Goal: Information Seeking & Learning: Learn about a topic

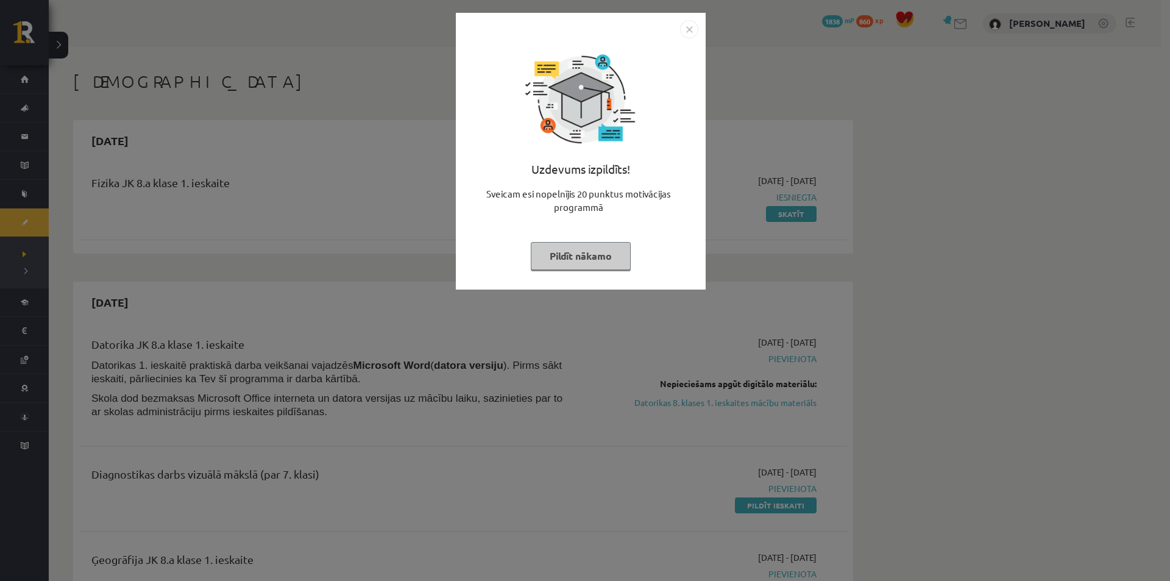
click at [581, 263] on button "Pildīt nākamo" at bounding box center [581, 256] width 100 height 28
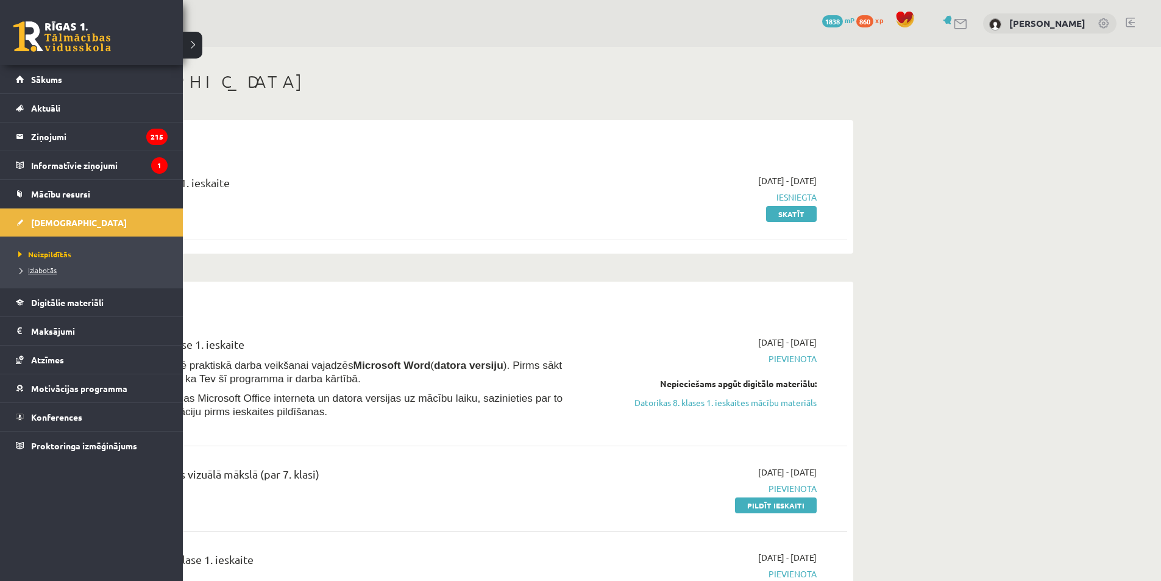
click at [35, 269] on span "Izlabotās" at bounding box center [35, 270] width 41 height 10
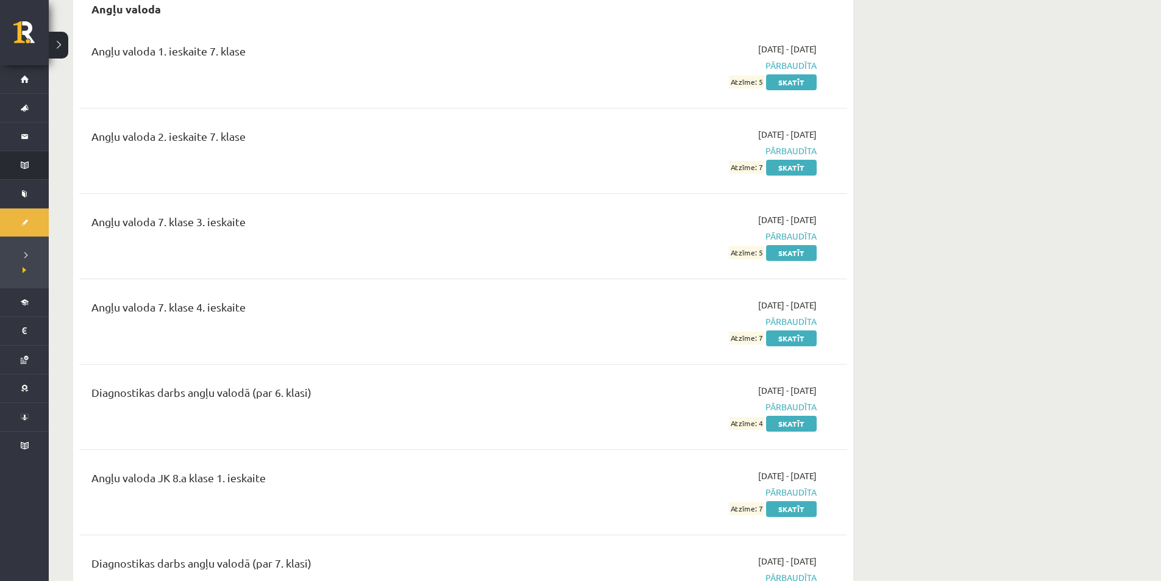
scroll to position [122, 0]
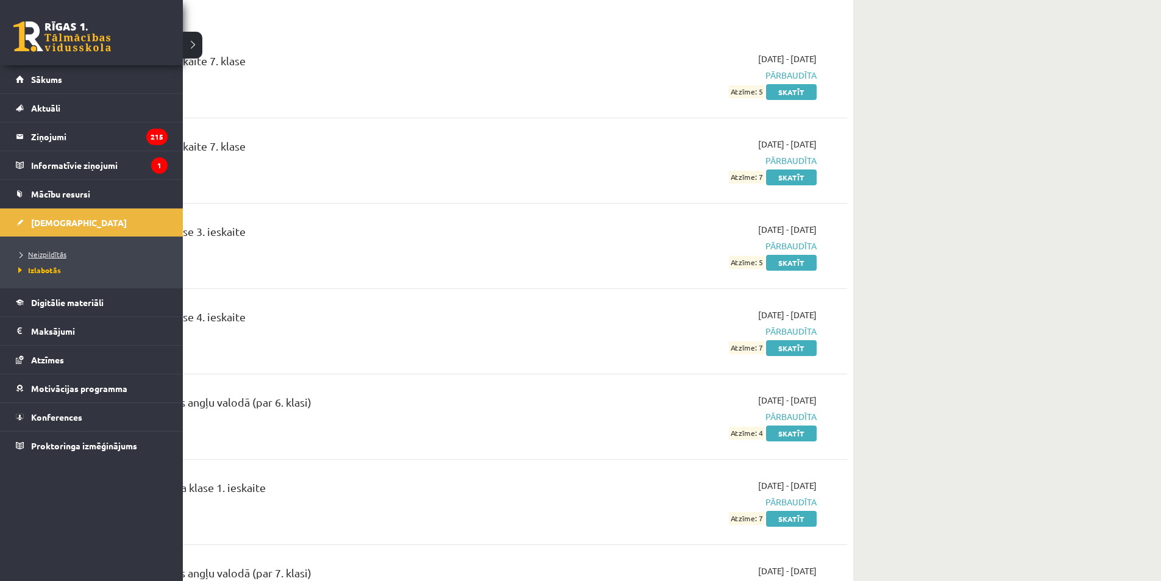
click at [46, 250] on span "Neizpildītās" at bounding box center [40, 254] width 51 height 10
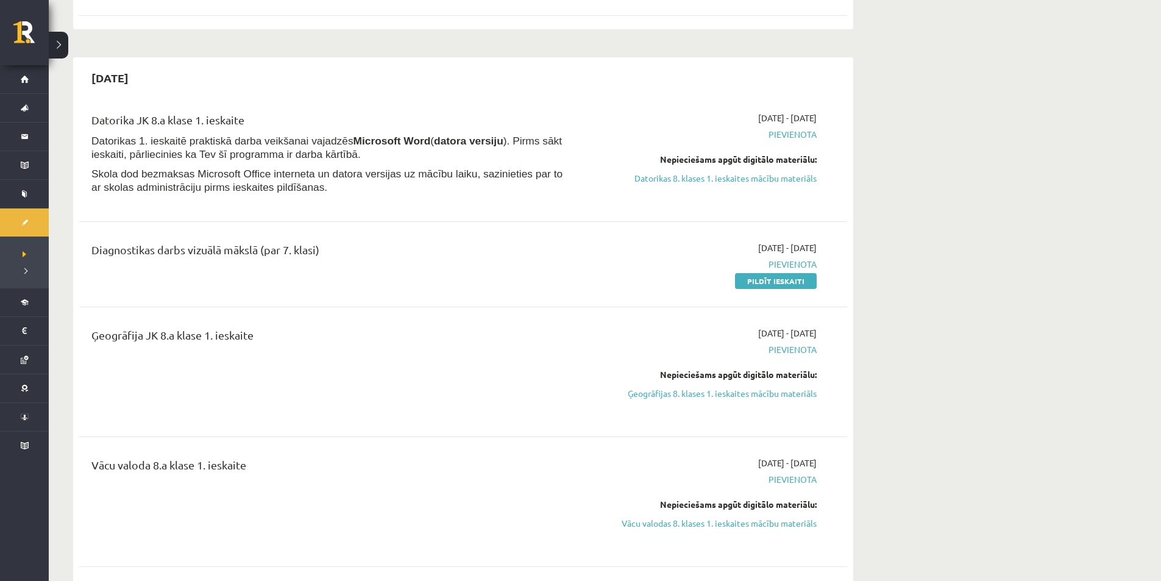
scroll to position [244, 0]
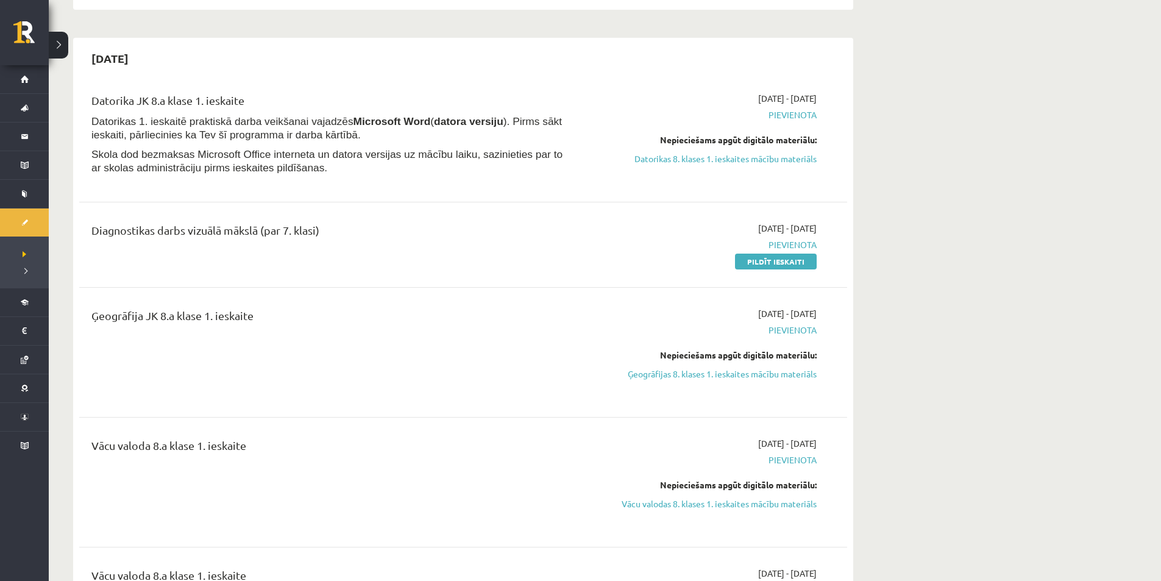
drag, startPoint x: 721, startPoint y: 372, endPoint x: 643, endPoint y: 59, distance: 322.6
click at [721, 372] on link "Ģeogrāfijas 8. klases 1. ieskaites mācību materiāls" at bounding box center [702, 373] width 230 height 13
click at [643, 59] on div "2025-10-15" at bounding box center [463, 58] width 768 height 29
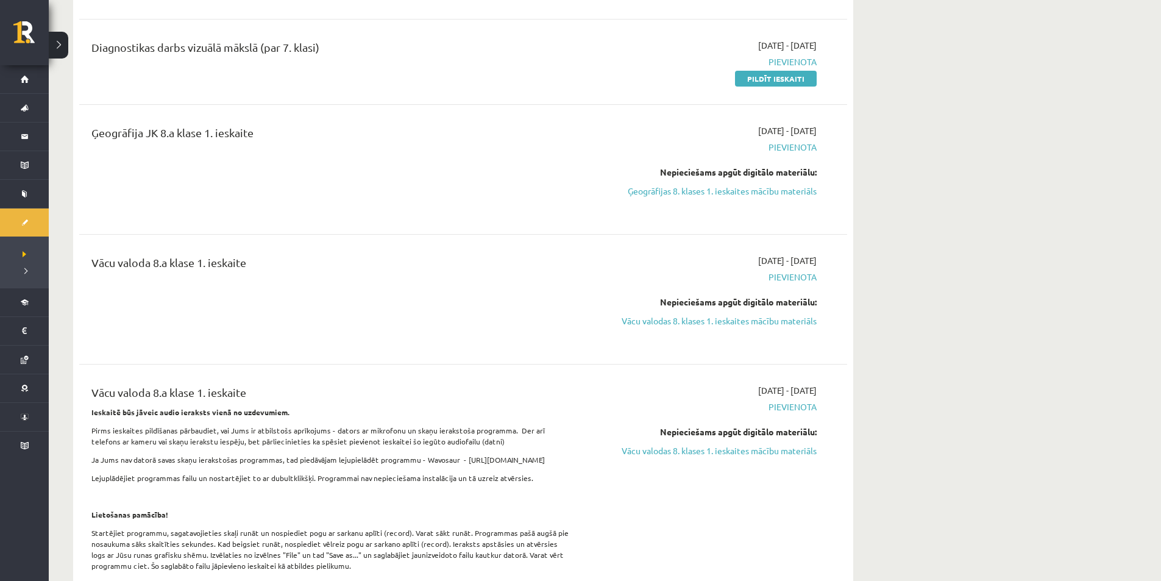
scroll to position [411, 0]
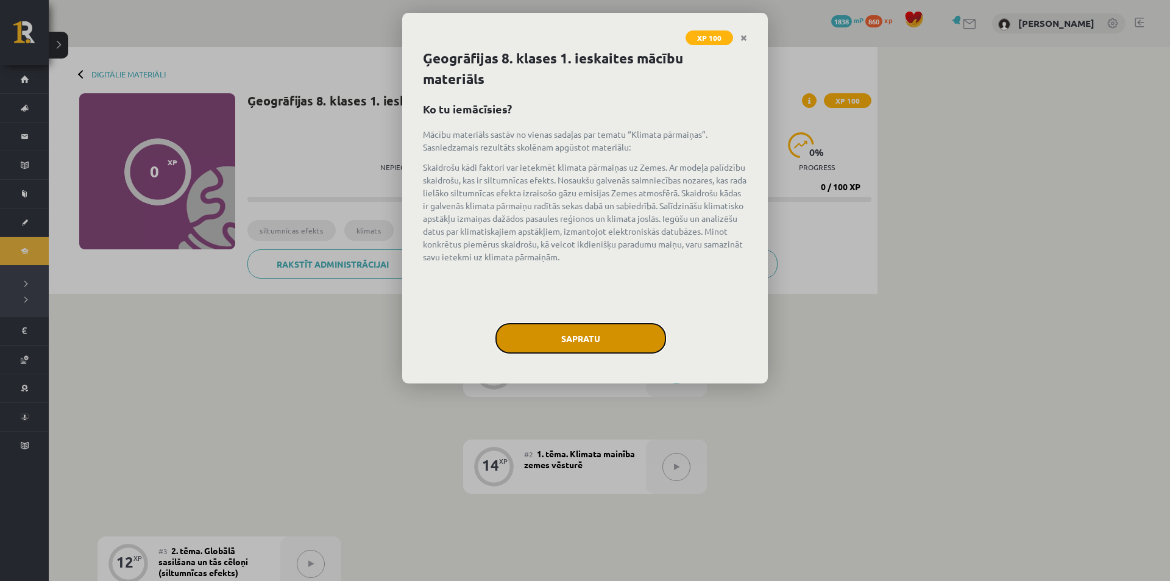
click at [627, 333] on button "Sapratu" at bounding box center [580, 338] width 171 height 30
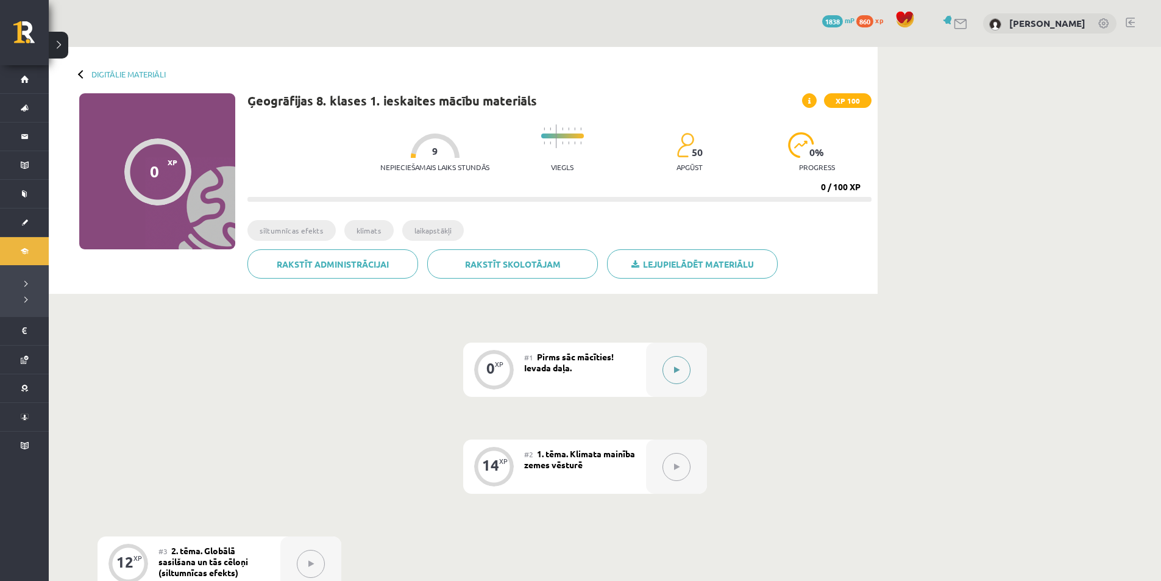
click at [668, 369] on button at bounding box center [676, 370] width 28 height 28
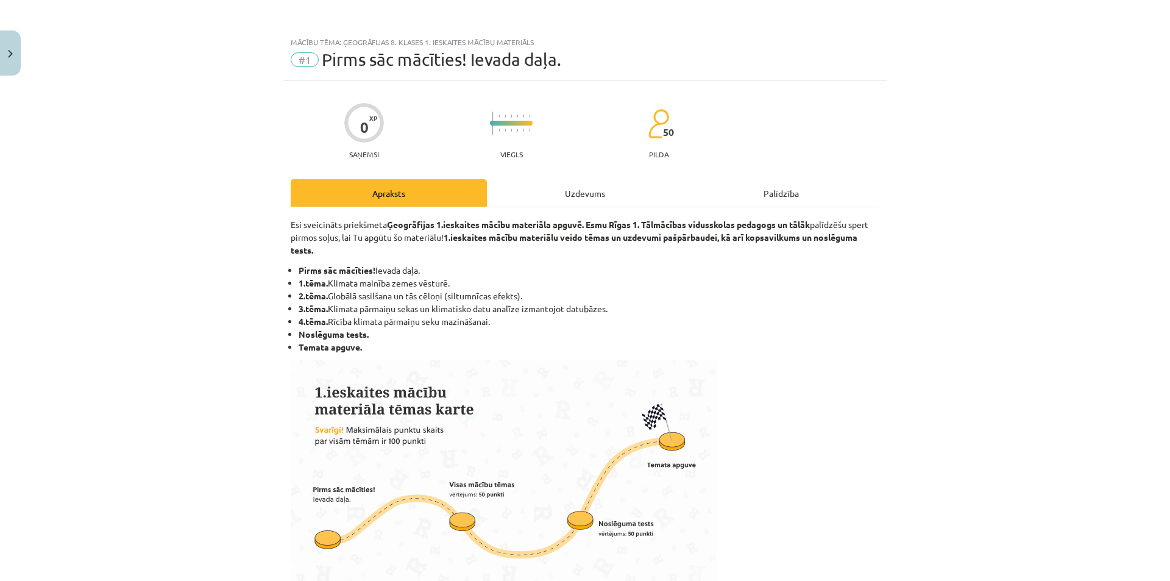
click at [513, 194] on div "Uzdevums" at bounding box center [585, 192] width 196 height 27
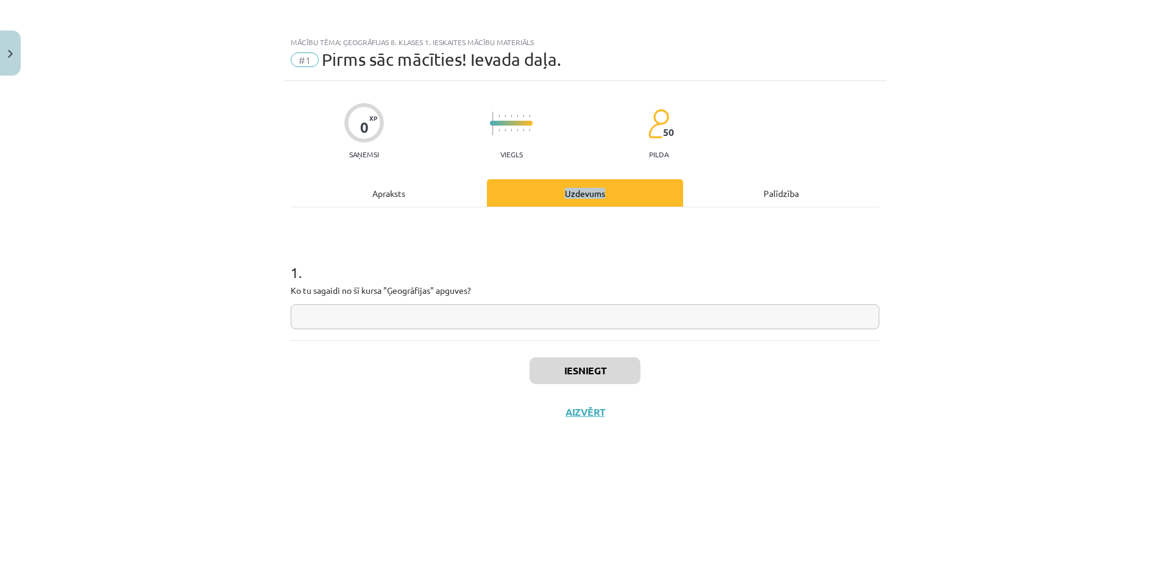
click at [598, 325] on input "text" at bounding box center [585, 316] width 589 height 25
type input "**********"
click at [594, 372] on button "Iesniegt" at bounding box center [584, 370] width 111 height 27
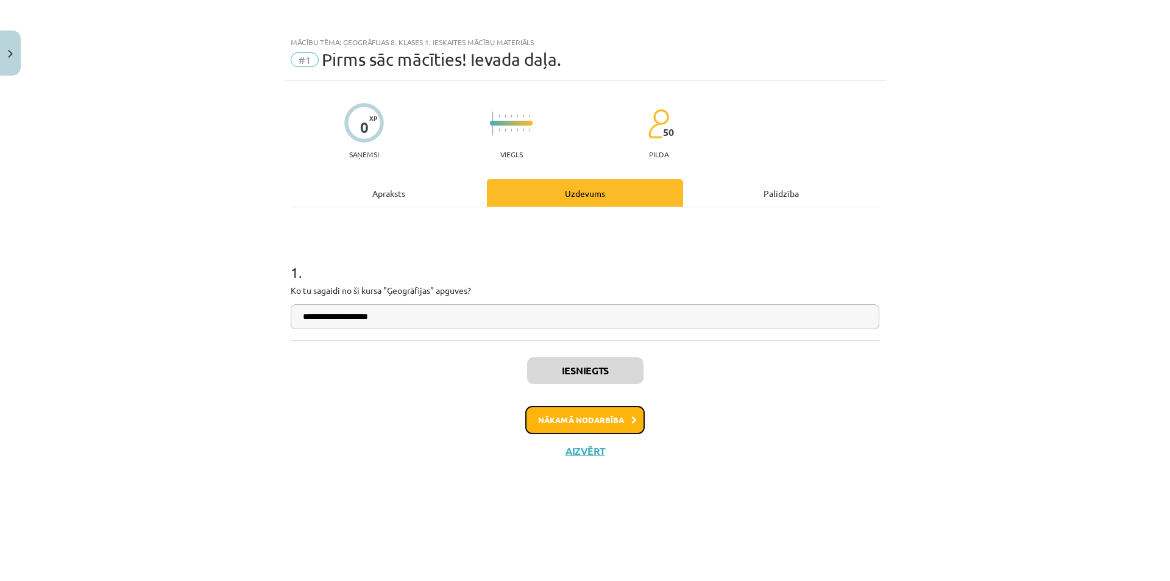
click at [592, 425] on button "Nākamā nodarbība" at bounding box center [584, 420] width 119 height 28
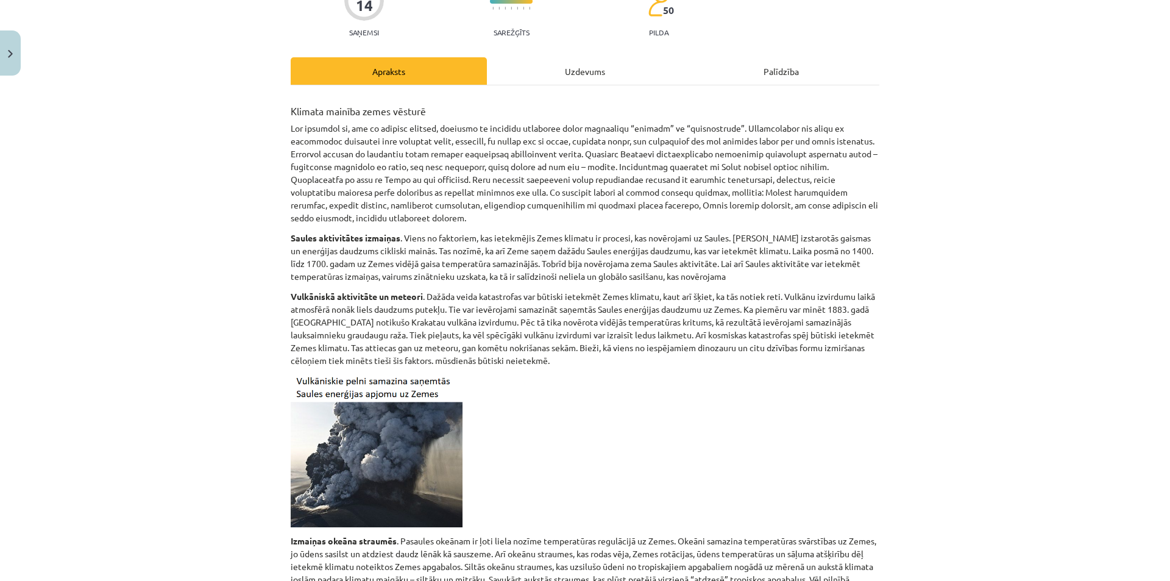
scroll to position [61, 0]
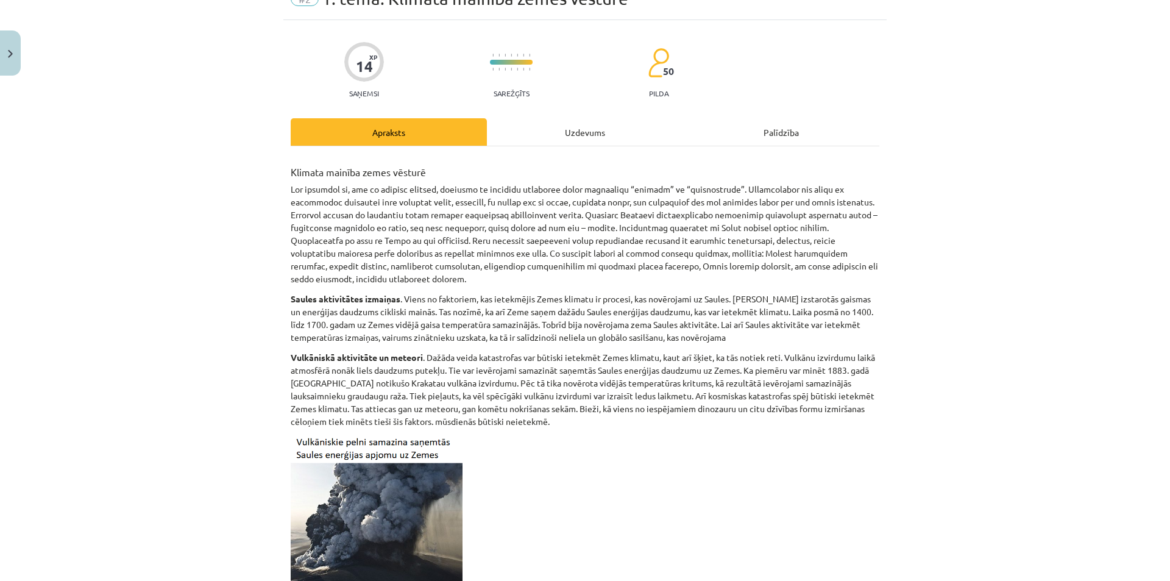
click at [613, 396] on p "Vulkāniskā aktivitāte un meteori . Dažāda veida katastrofas var būtiski ietekmē…" at bounding box center [585, 389] width 589 height 77
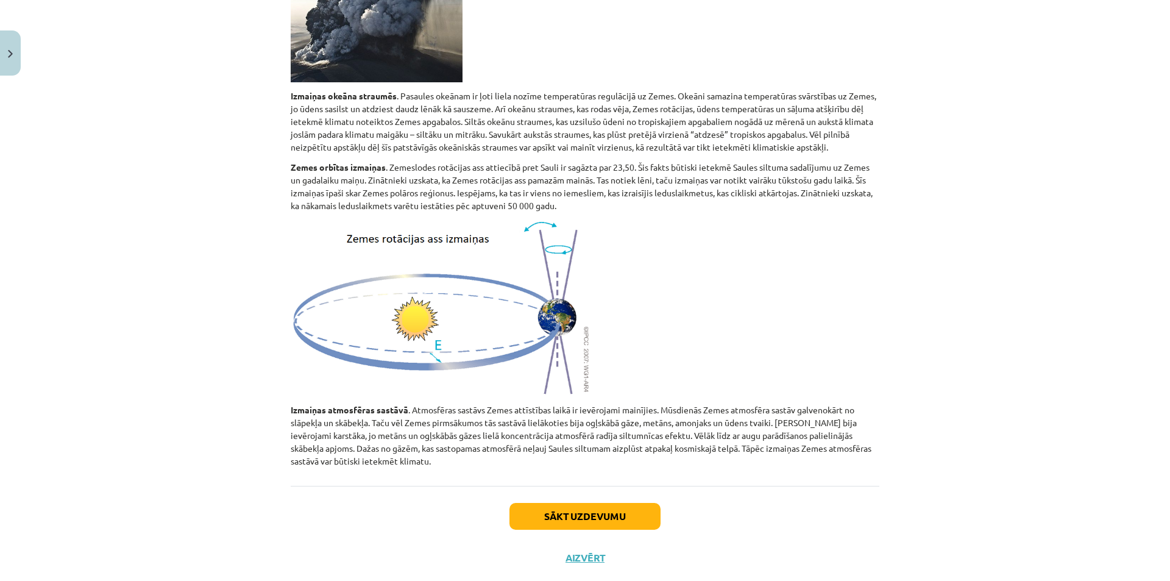
scroll to position [582, 0]
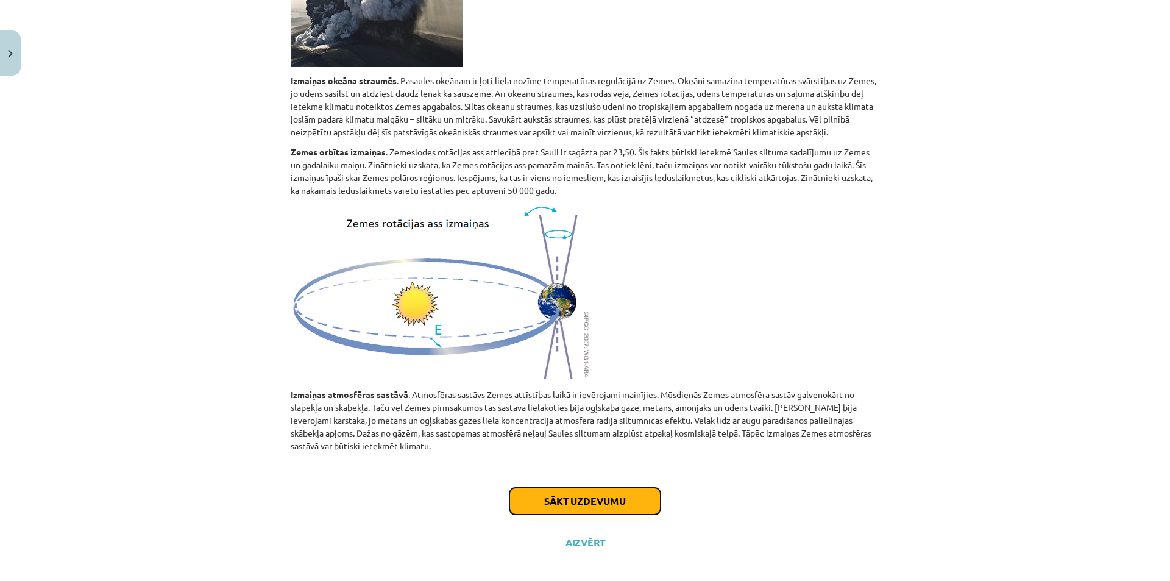
click at [562, 492] on button "Sākt uzdevumu" at bounding box center [584, 500] width 151 height 27
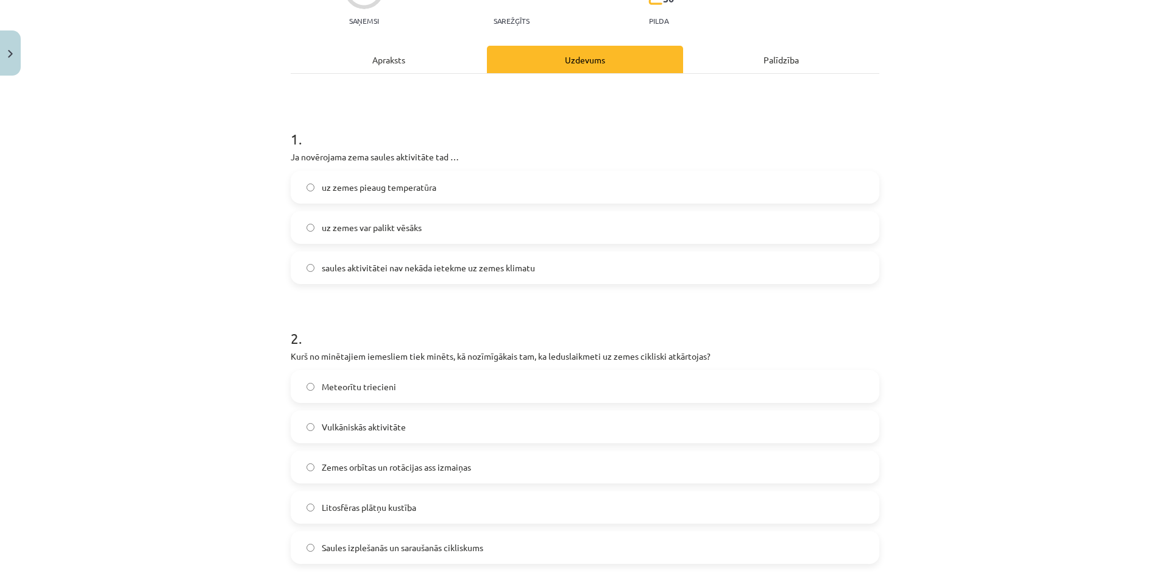
scroll to position [152, 0]
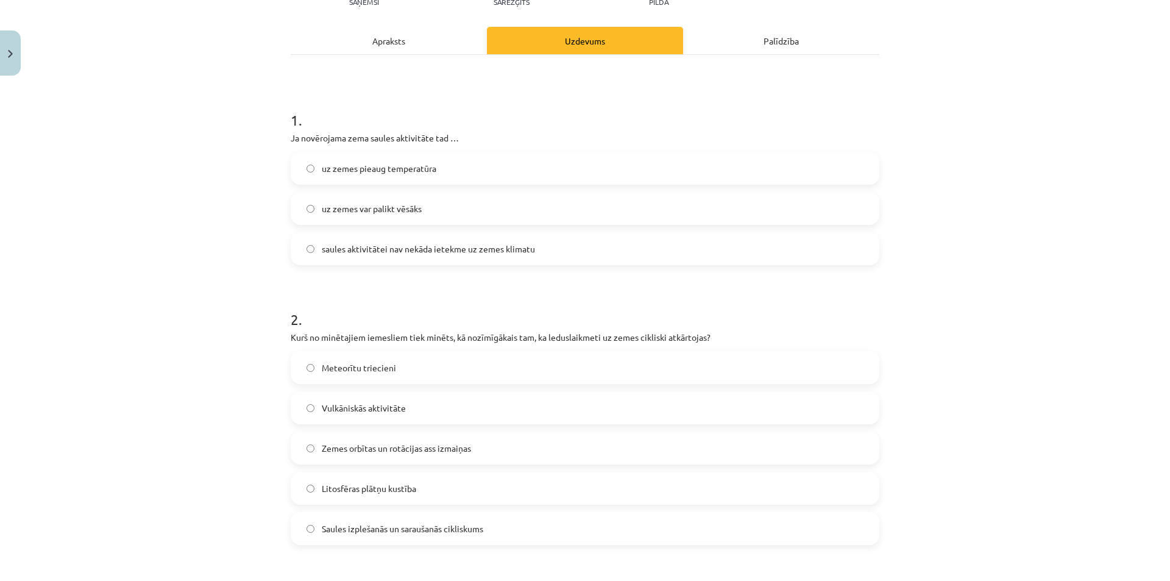
click at [456, 252] on span "saules aktivitātei nav nekāda ietekme uz zemes klimatu" at bounding box center [428, 249] width 213 height 13
click at [386, 216] on label "uz zemes var palikt vēsāks" at bounding box center [585, 208] width 586 height 30
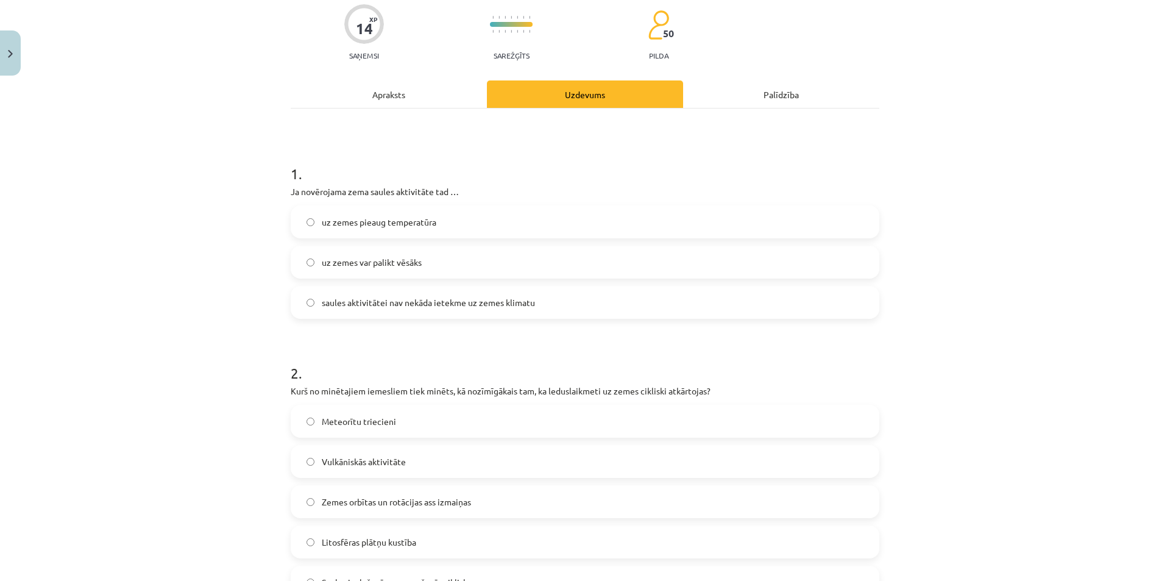
scroll to position [91, 0]
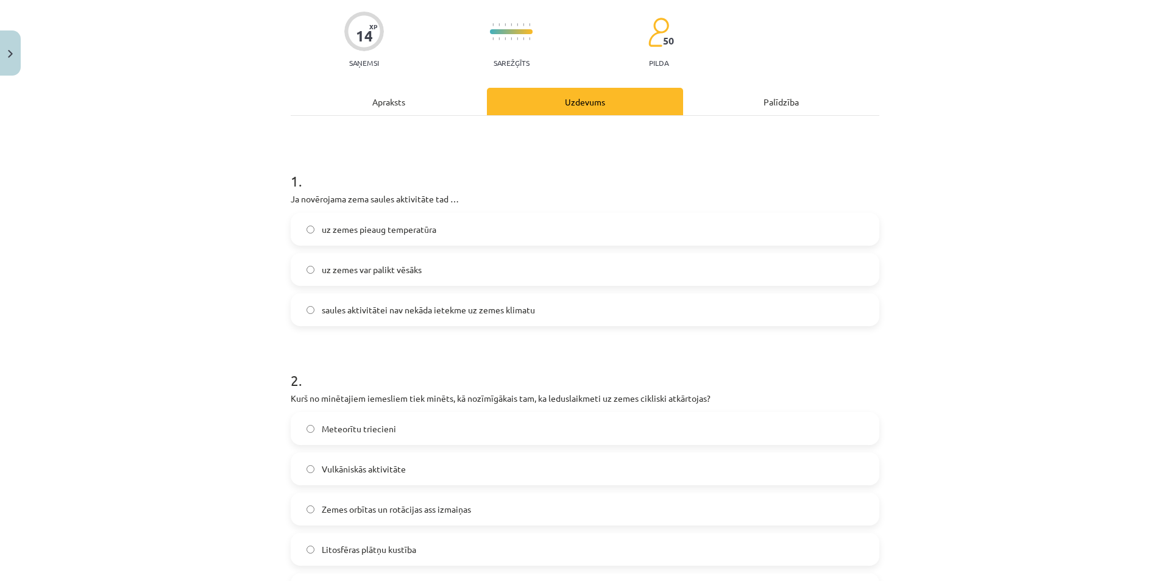
click at [467, 107] on div "Apraksts" at bounding box center [389, 101] width 196 height 27
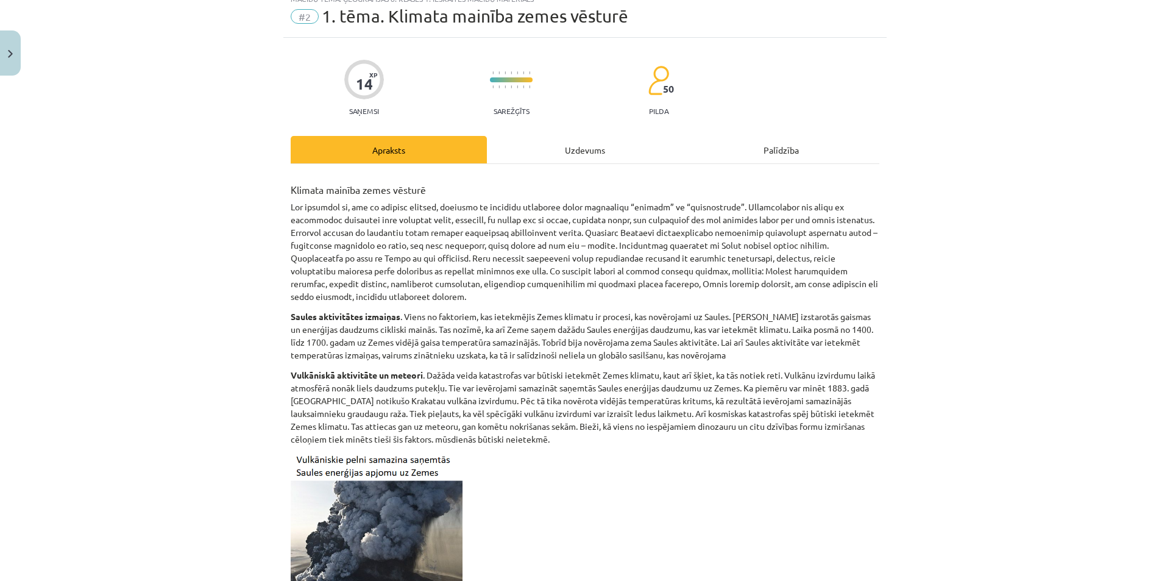
scroll to position [0, 0]
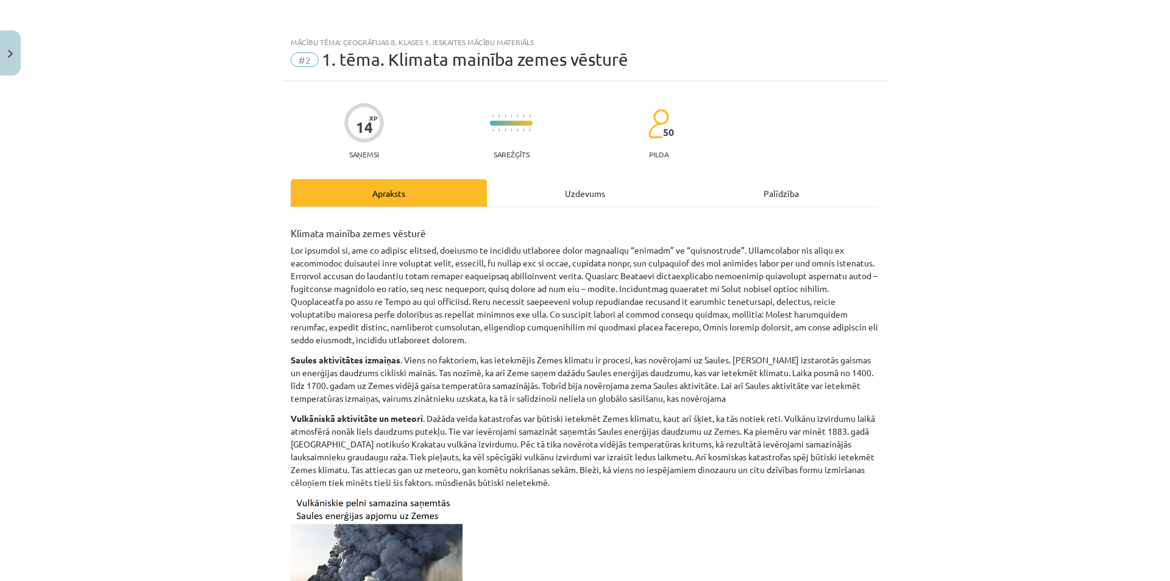
click at [591, 192] on div "Uzdevums" at bounding box center [585, 192] width 196 height 27
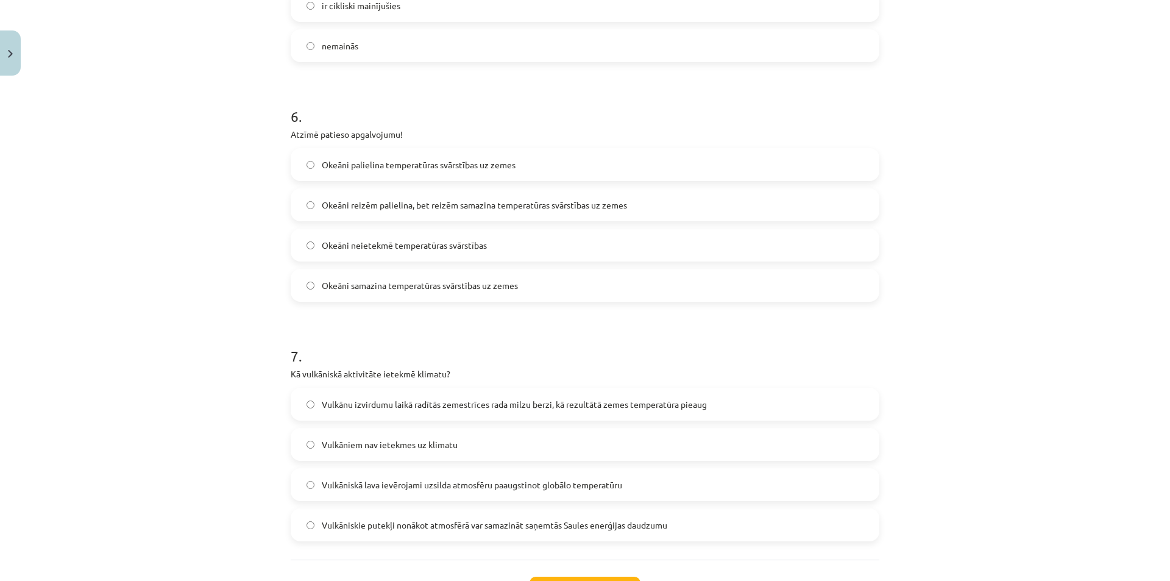
scroll to position [1375, 0]
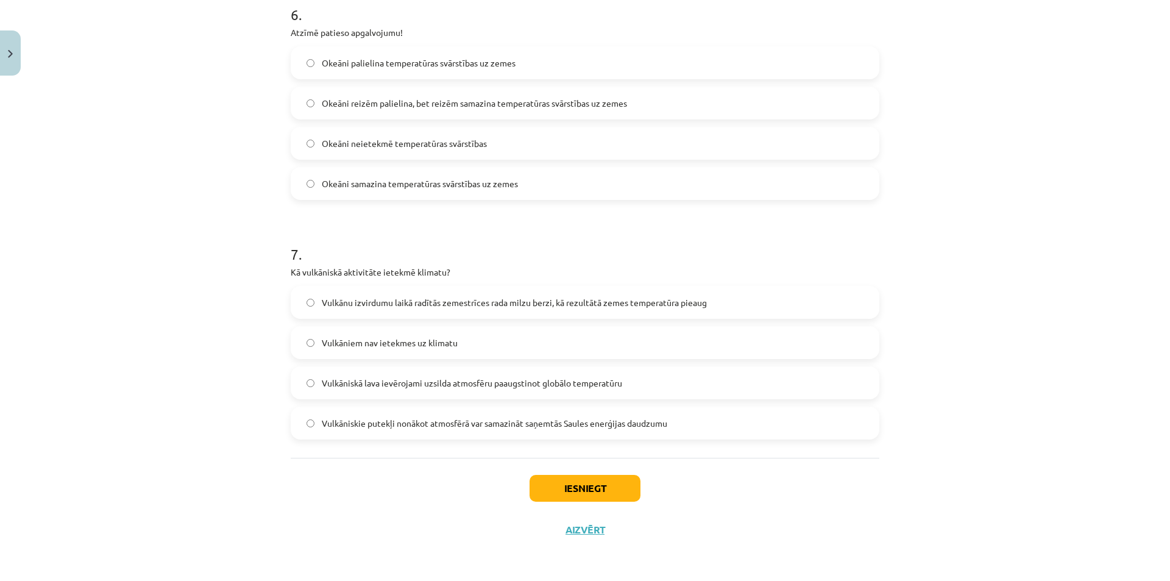
click at [752, 431] on label "Vulkāniskie putekļi nonākot atmosfērā var samazināt saņemtās Saules enerģijas d…" at bounding box center [585, 423] width 586 height 30
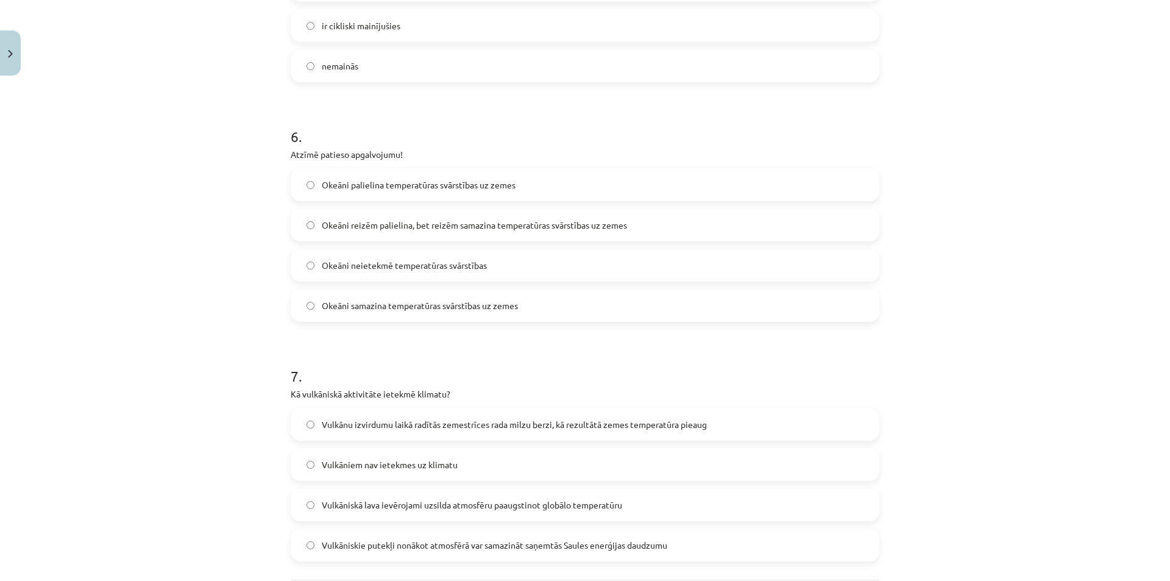
scroll to position [1192, 0]
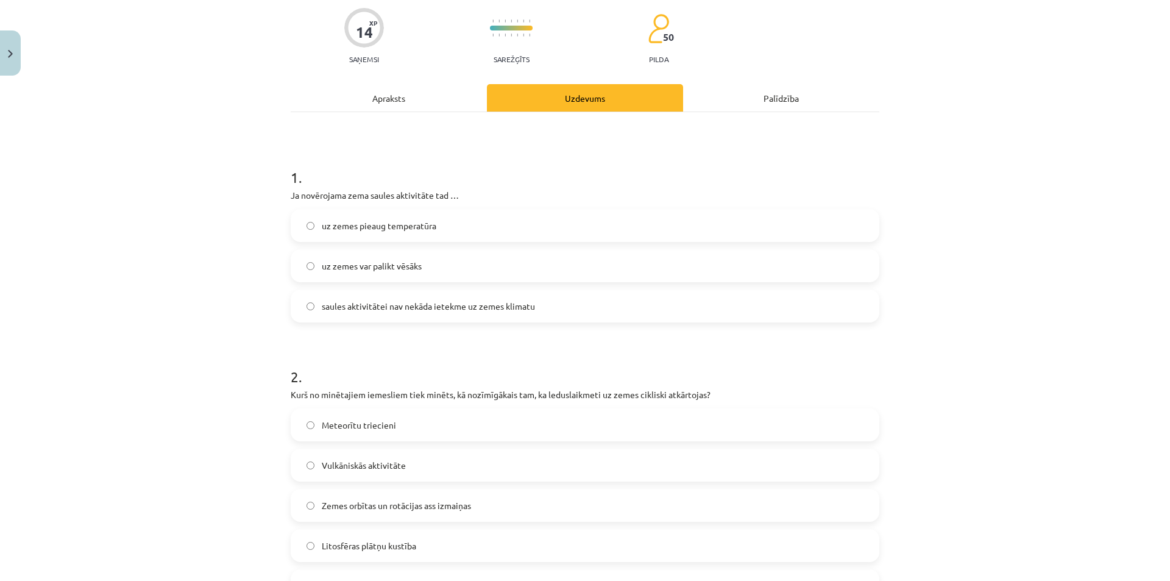
click at [423, 110] on div "Apraksts" at bounding box center [389, 97] width 196 height 27
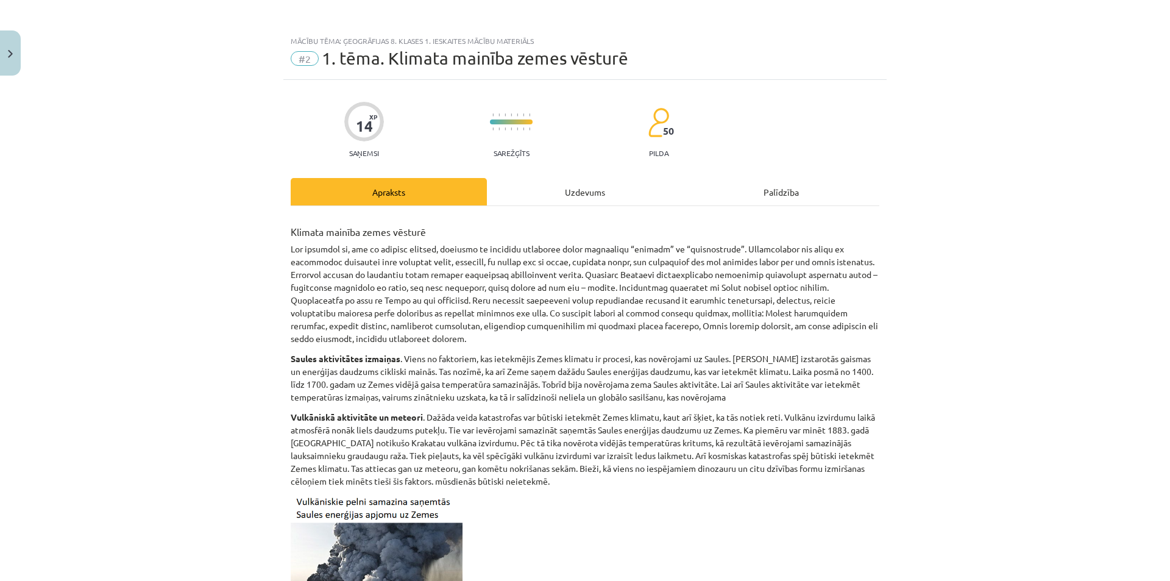
scroll to position [0, 0]
drag, startPoint x: 561, startPoint y: 221, endPoint x: 561, endPoint y: 197, distance: 24.4
click at [561, 197] on div "Uzdevums" at bounding box center [585, 192] width 196 height 27
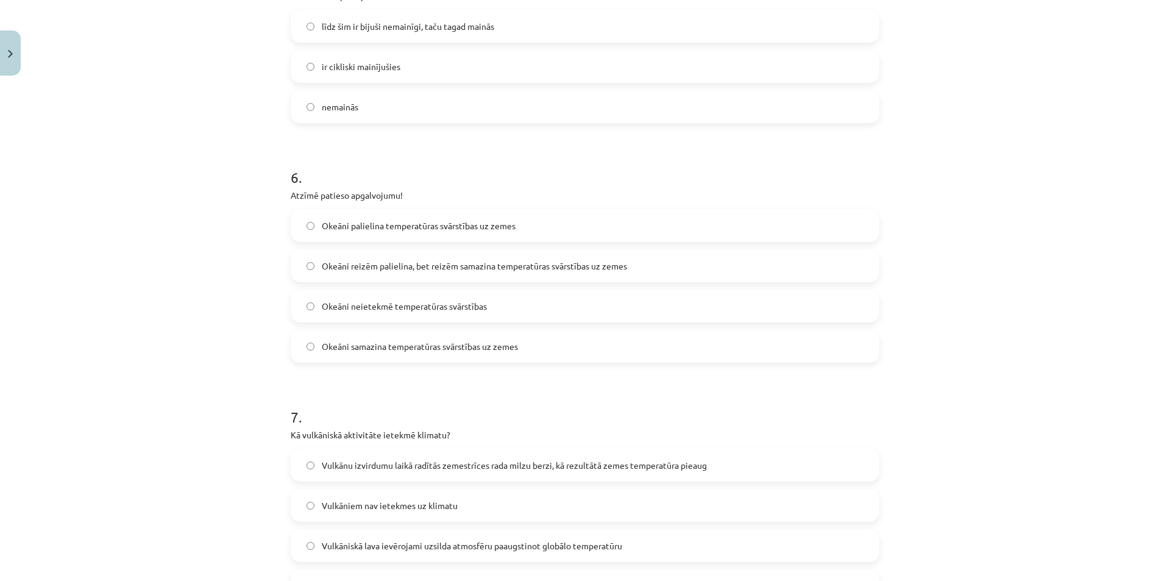
scroll to position [1188, 0]
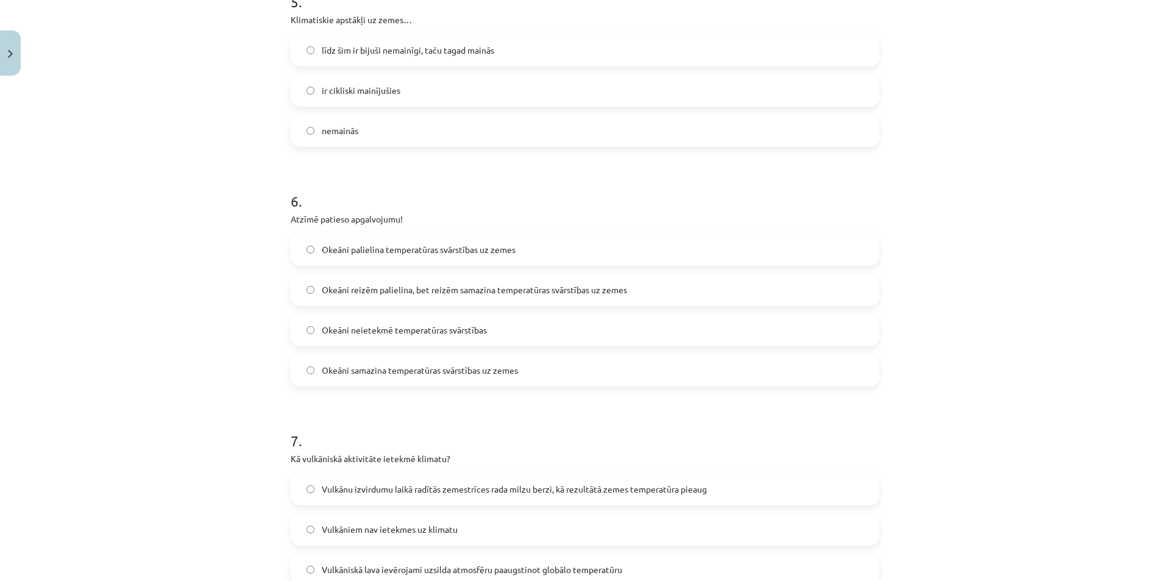
click at [482, 366] on span "Okeāni samazina temperatūras svārstības uz zemes" at bounding box center [420, 370] width 196 height 13
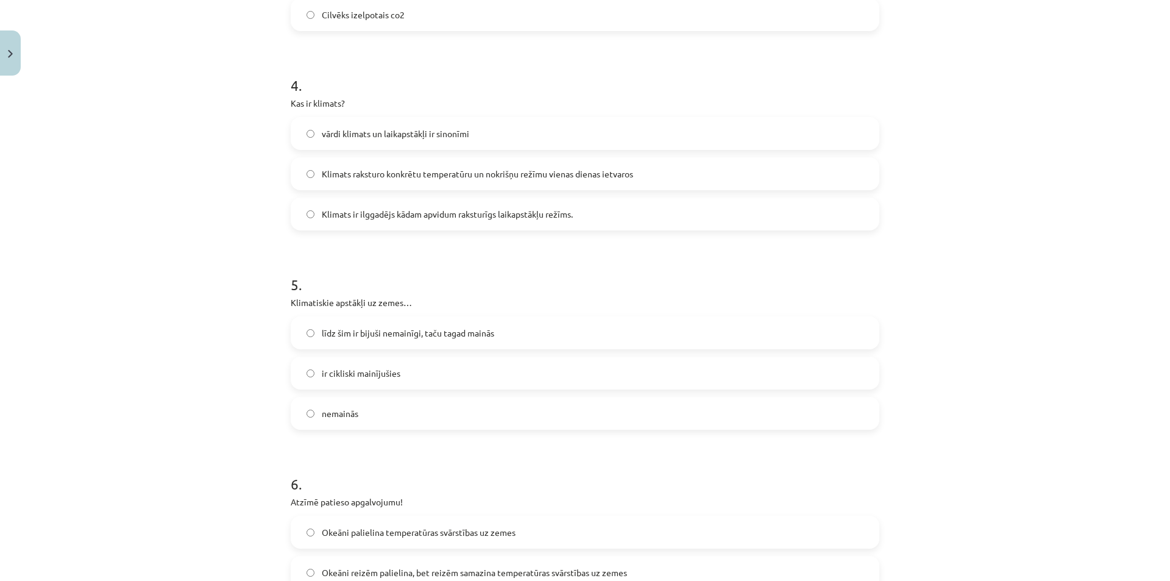
scroll to position [883, 0]
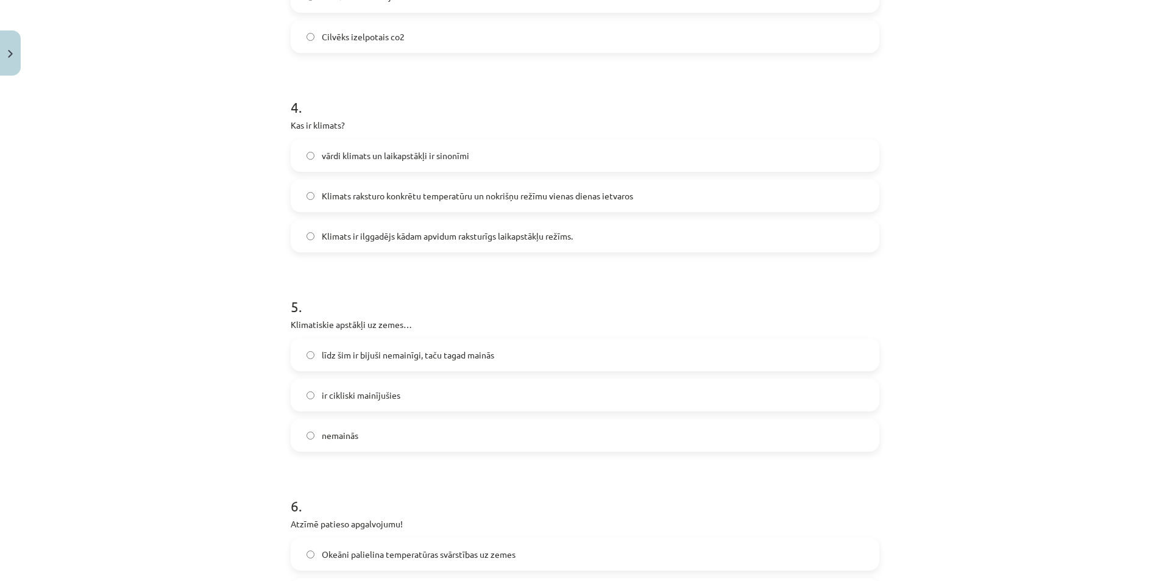
click at [367, 385] on label "ir cikliski mainījušies" at bounding box center [585, 395] width 586 height 30
click at [239, 385] on div "Mācību tēma: Ģeogrāfijas 8. klases 1. ieskaites mācību materiāls #2 1. tēma. Kl…" at bounding box center [585, 290] width 1170 height 581
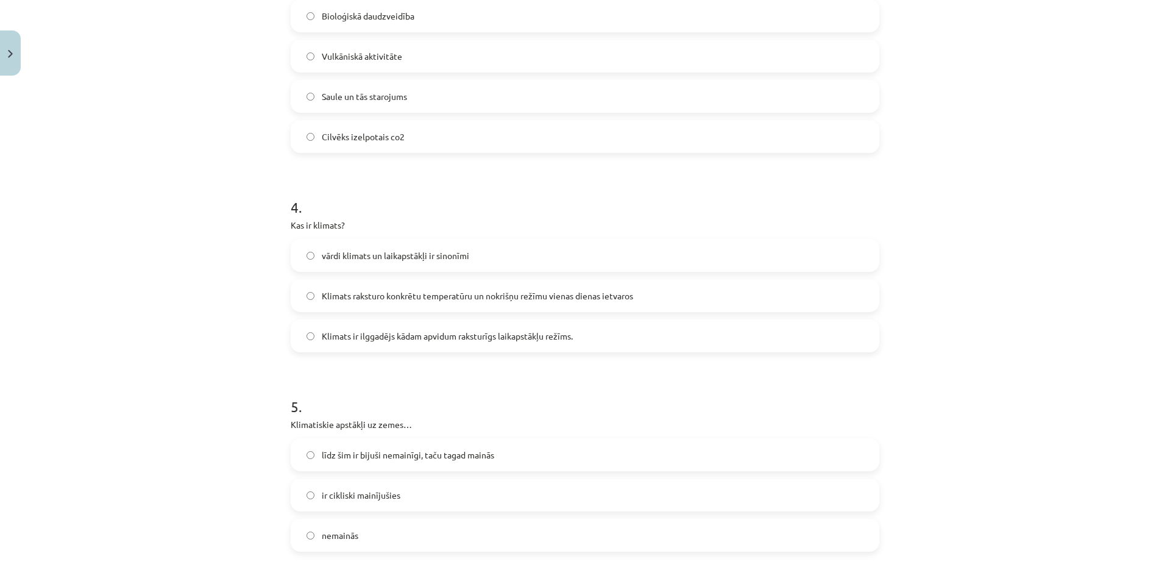
scroll to position [762, 0]
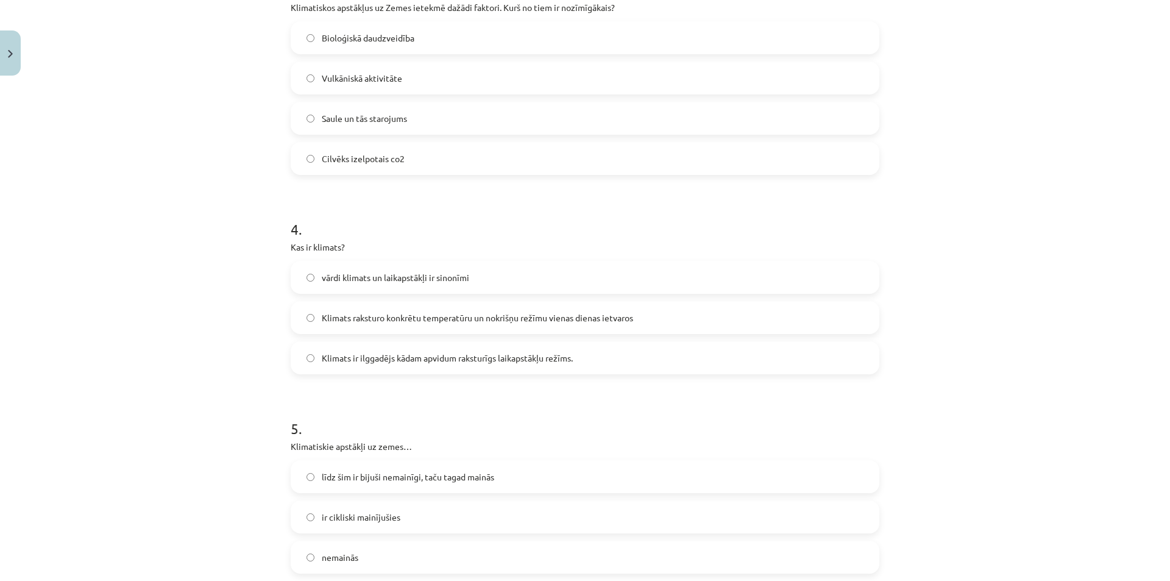
click at [405, 327] on label "Klimats raksturo konkrētu temperatūru un nokrišņu režīmu vienas dienas ietvaros" at bounding box center [585, 317] width 586 height 30
click at [125, 313] on div "Mācību tēma: Ģeogrāfijas 8. klases 1. ieskaites mācību materiāls #2 1. tēma. Kl…" at bounding box center [585, 290] width 1170 height 581
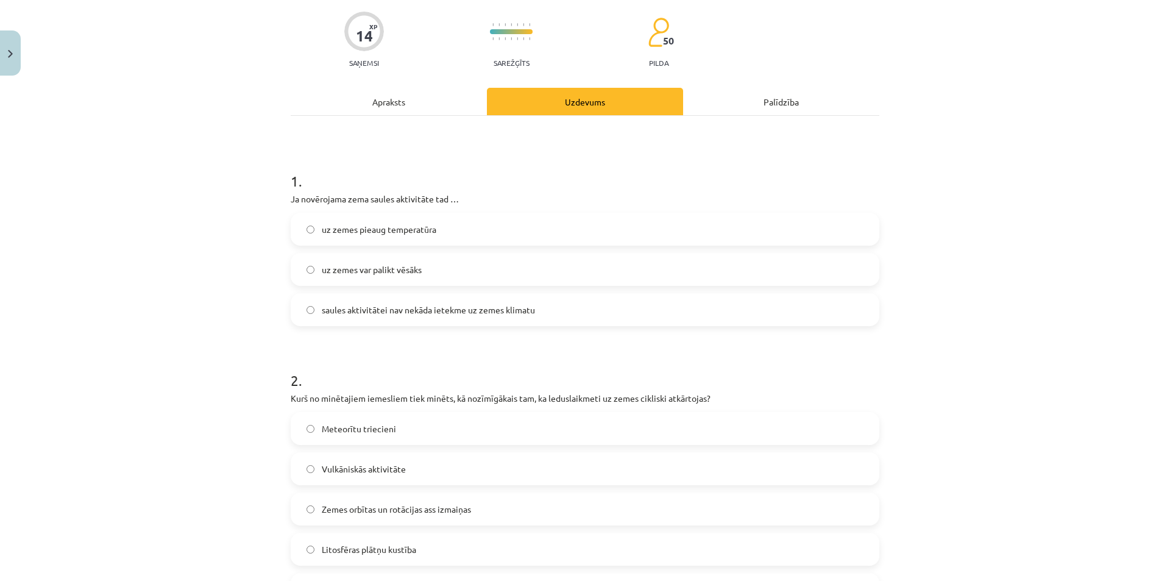
click at [358, 111] on div "Apraksts" at bounding box center [389, 101] width 196 height 27
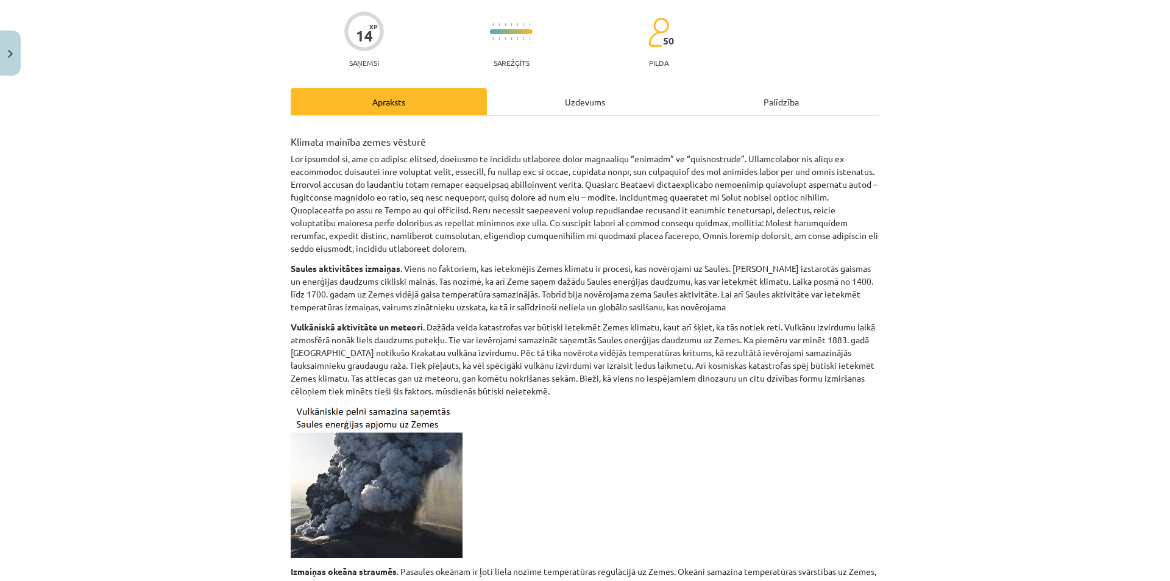
scroll to position [30, 0]
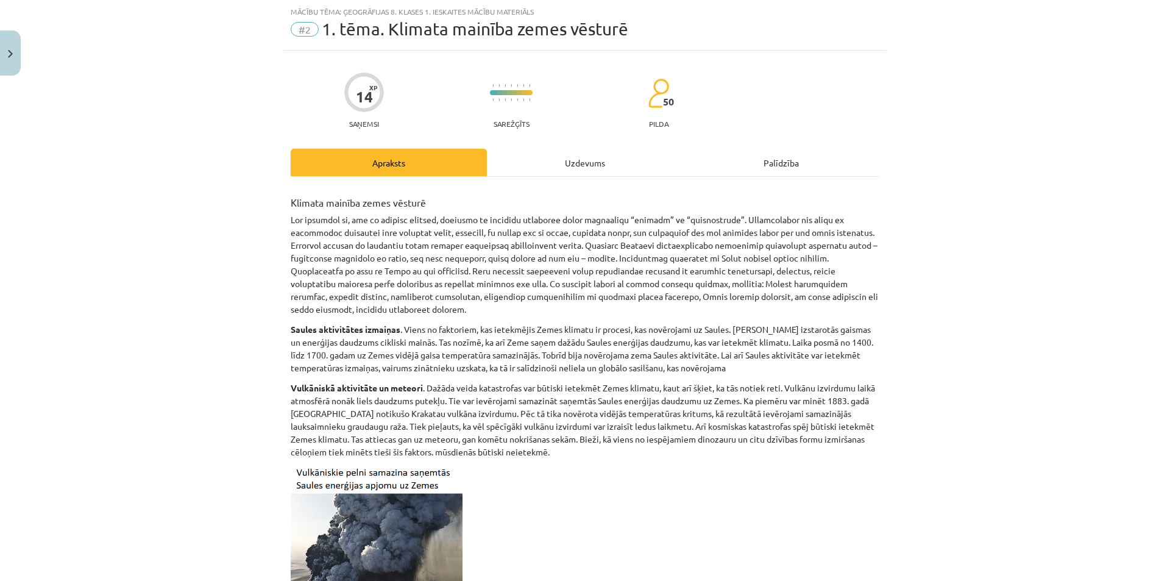
click at [531, 160] on div "Uzdevums" at bounding box center [585, 162] width 196 height 27
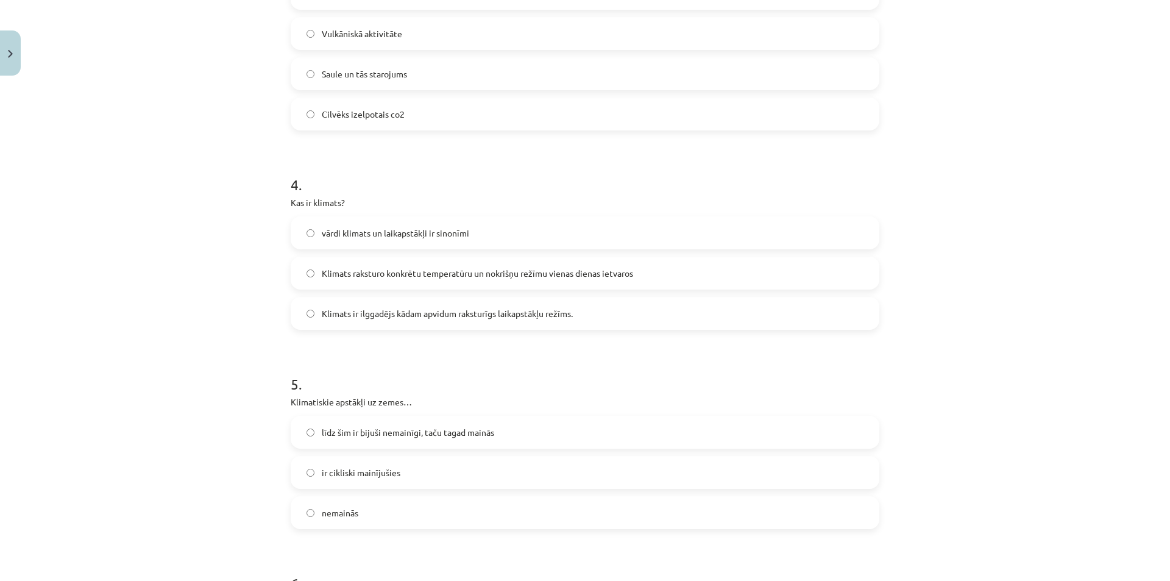
scroll to position [883, 0]
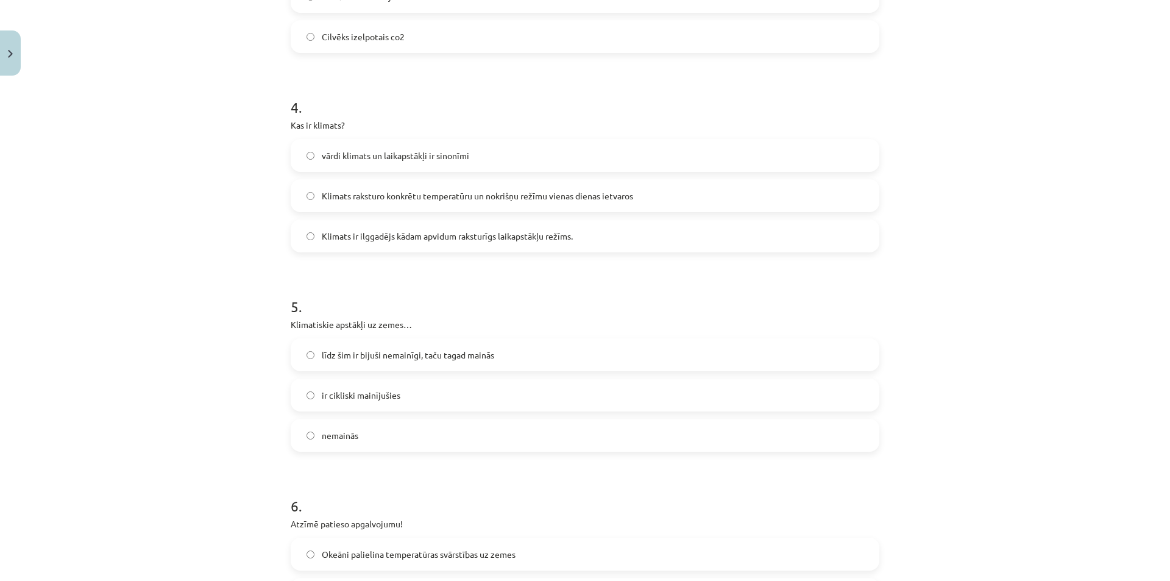
click at [435, 248] on label "Klimats ir ilggadējs kādam apvidum raksturīgs laikapstākļu režīms." at bounding box center [585, 236] width 586 height 30
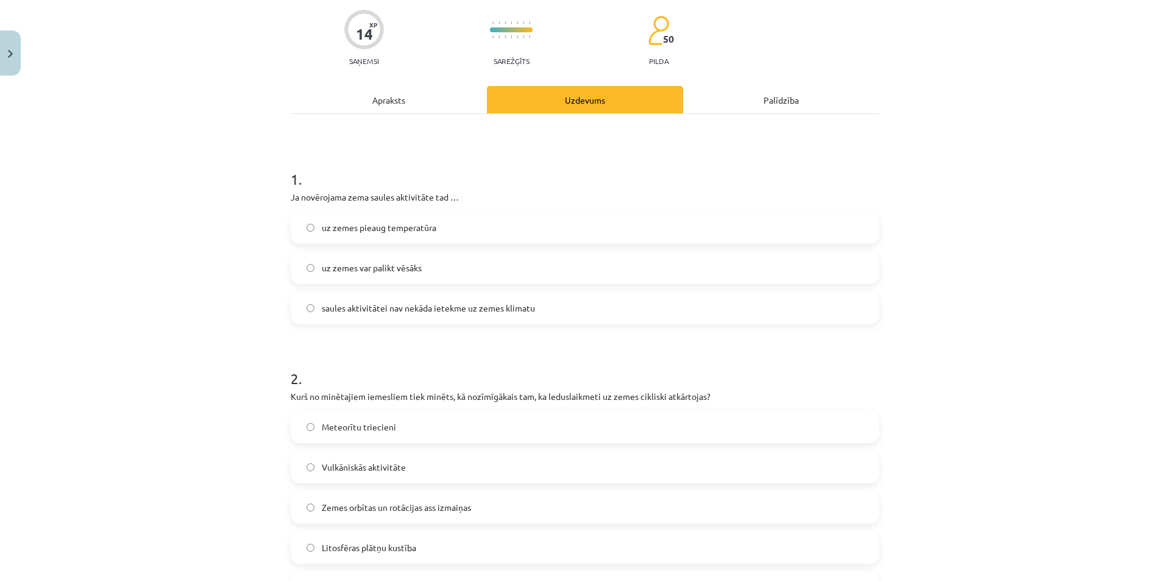
scroll to position [0, 0]
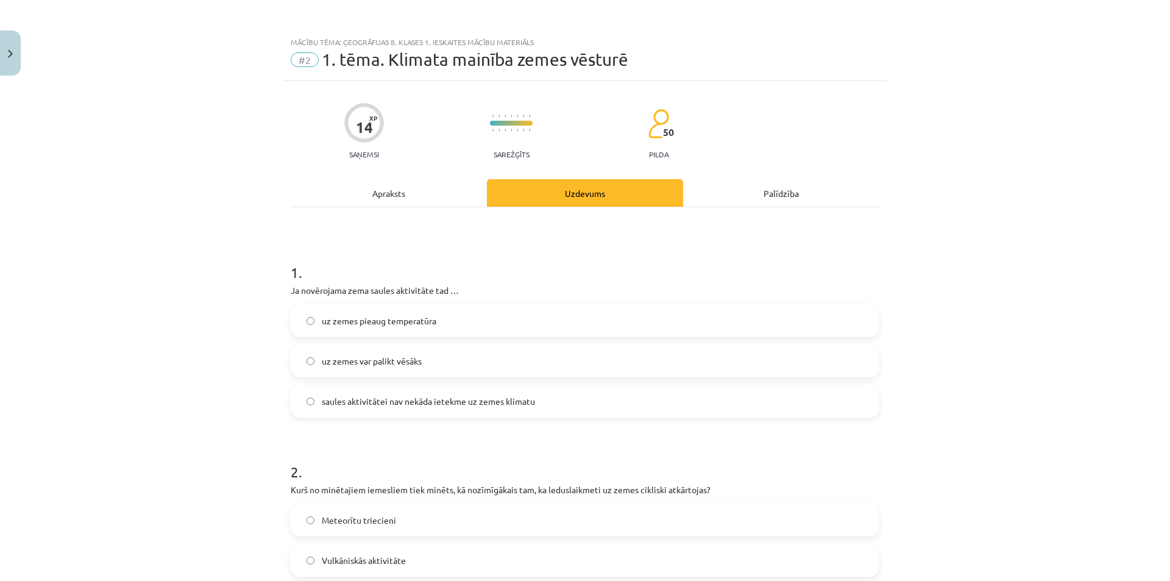
click at [398, 194] on div "Apraksts" at bounding box center [389, 192] width 196 height 27
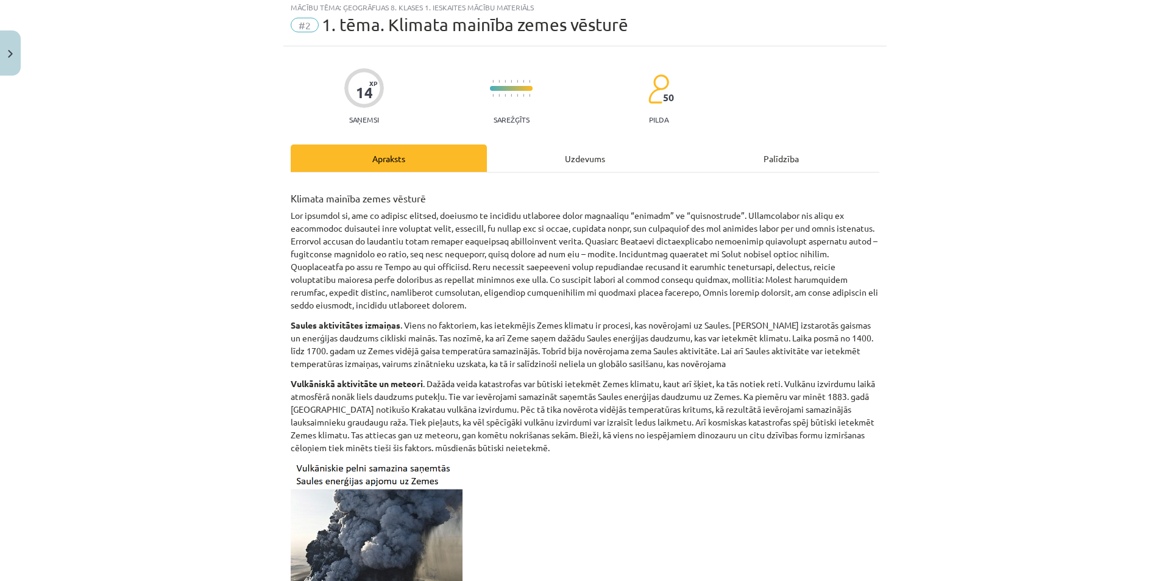
scroll to position [34, 0]
click at [607, 158] on div "Uzdevums" at bounding box center [585, 159] width 196 height 27
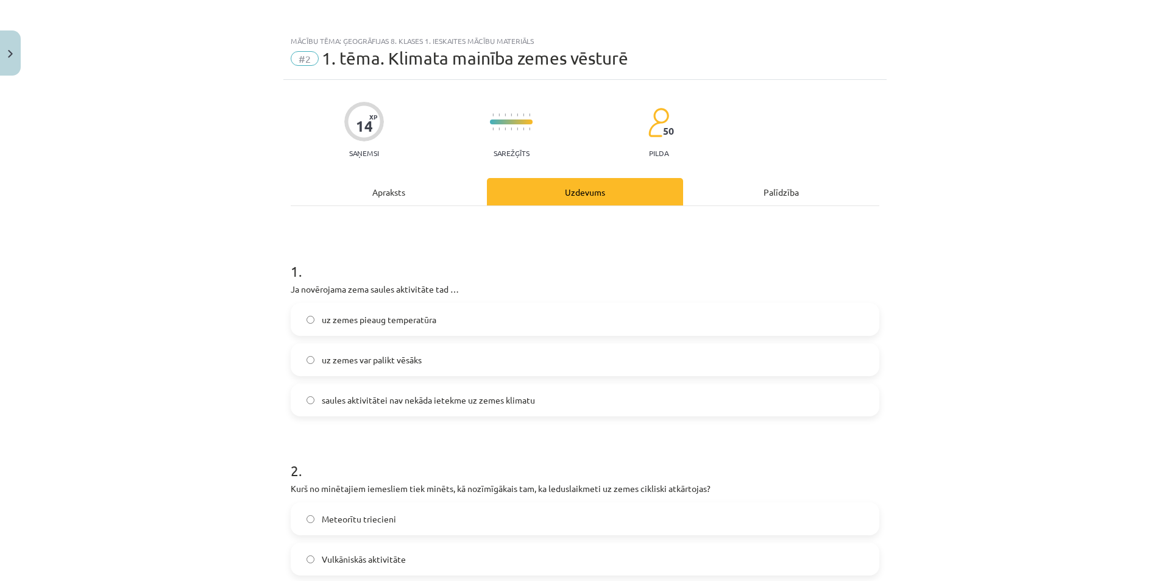
scroll to position [0, 0]
drag, startPoint x: 363, startPoint y: 202, endPoint x: 688, endPoint y: 300, distance: 339.8
click at [691, 303] on div "1 . Ja novērojama zema saules aktivitāte tad … uz zemes pieaug temperatūra uz z…" at bounding box center [585, 330] width 589 height 175
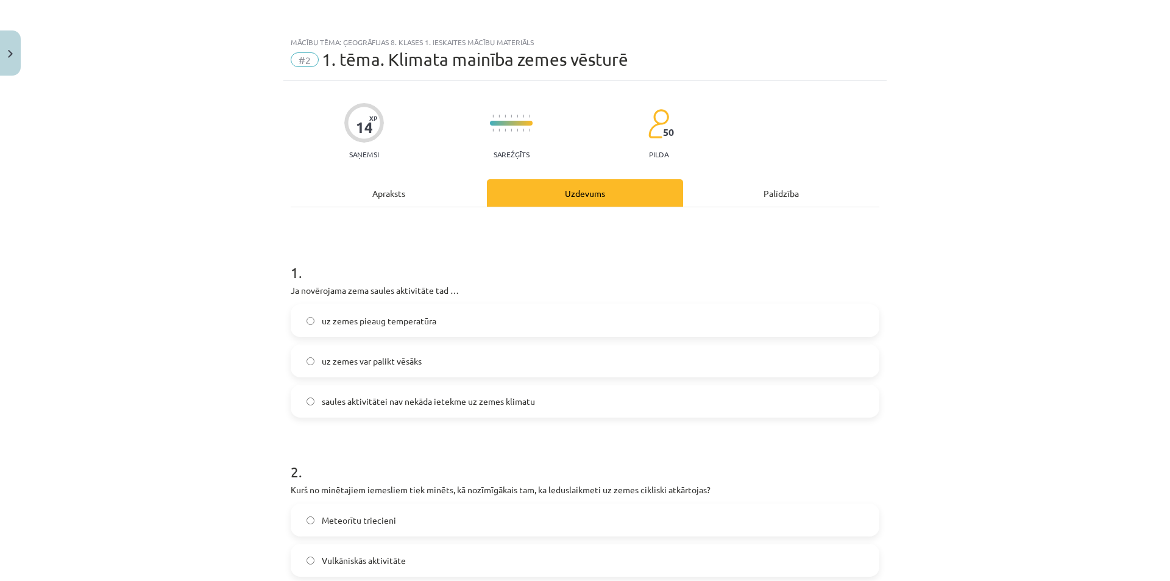
click at [427, 184] on div "Apraksts" at bounding box center [389, 192] width 196 height 27
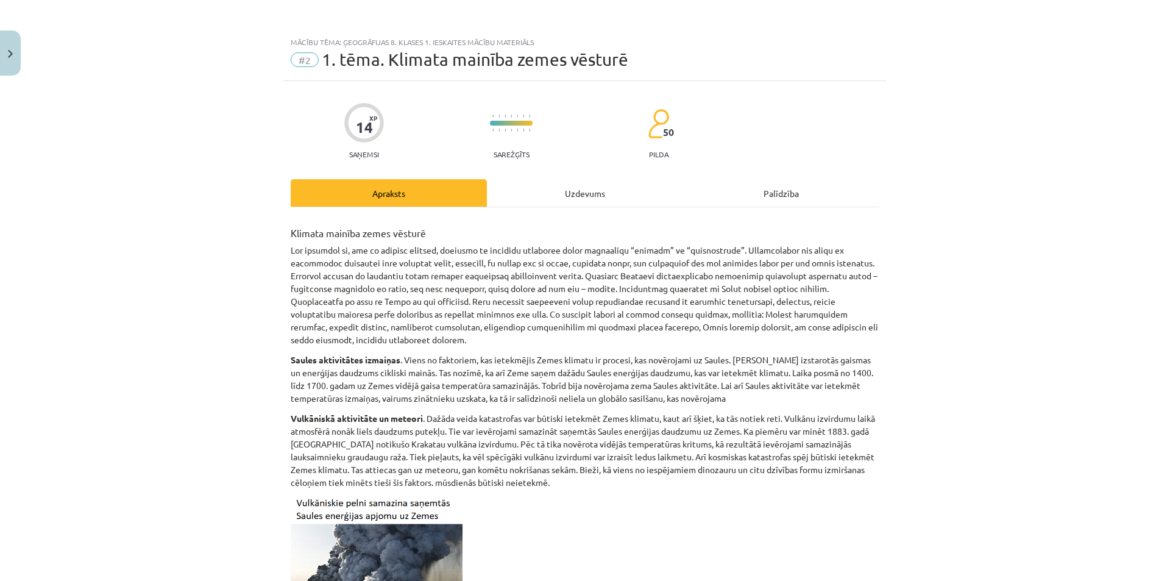
click at [543, 196] on div "Uzdevums" at bounding box center [585, 192] width 196 height 27
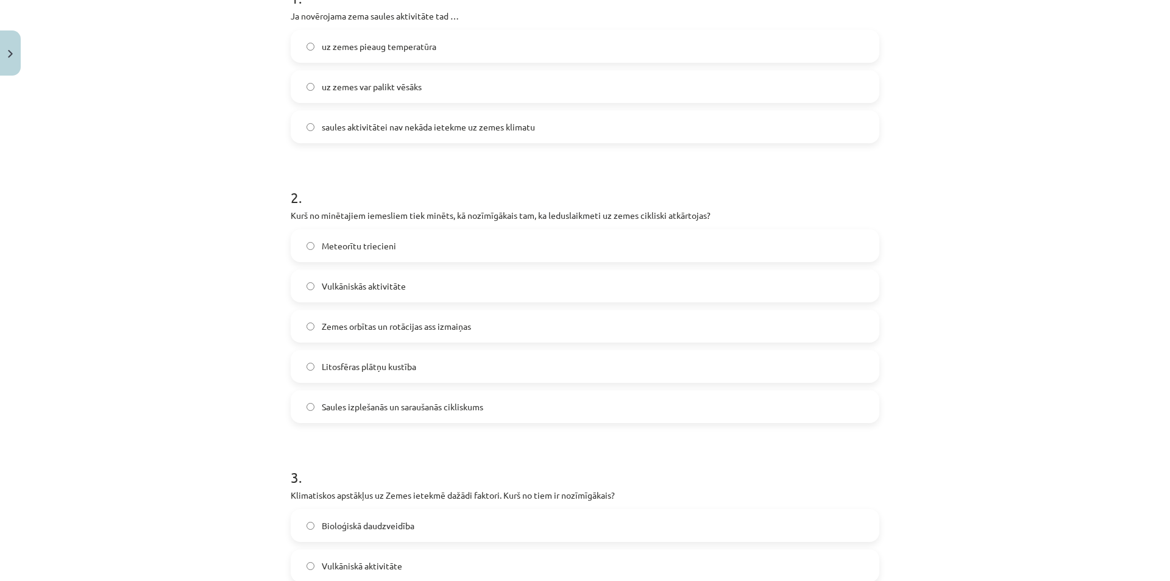
scroll to position [335, 0]
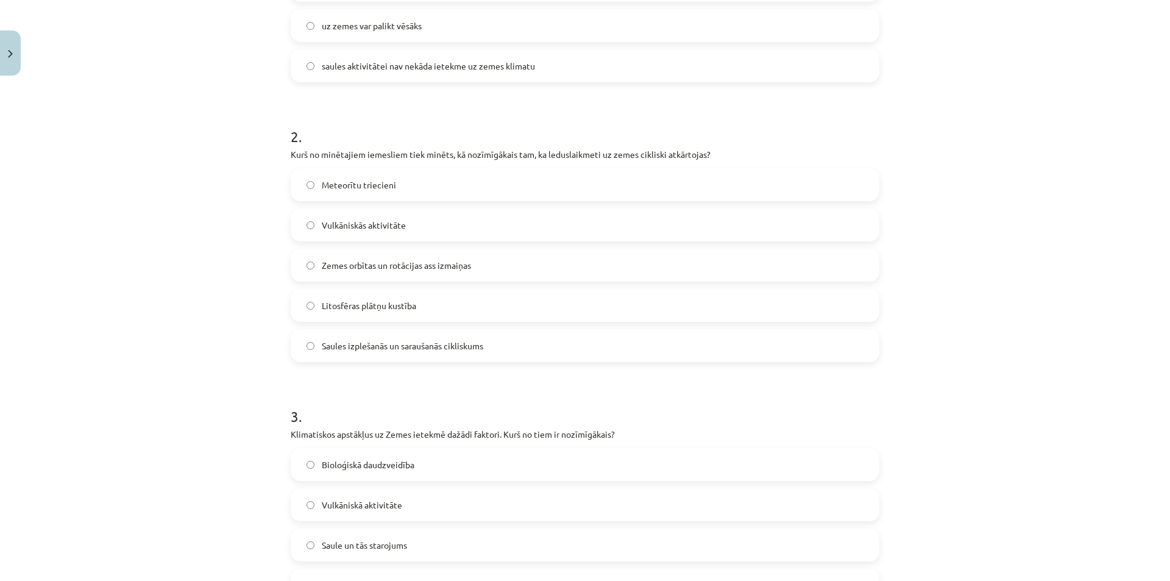
click at [480, 278] on label "Zemes orbītas un rotācijas ass izmaiņas" at bounding box center [585, 265] width 586 height 30
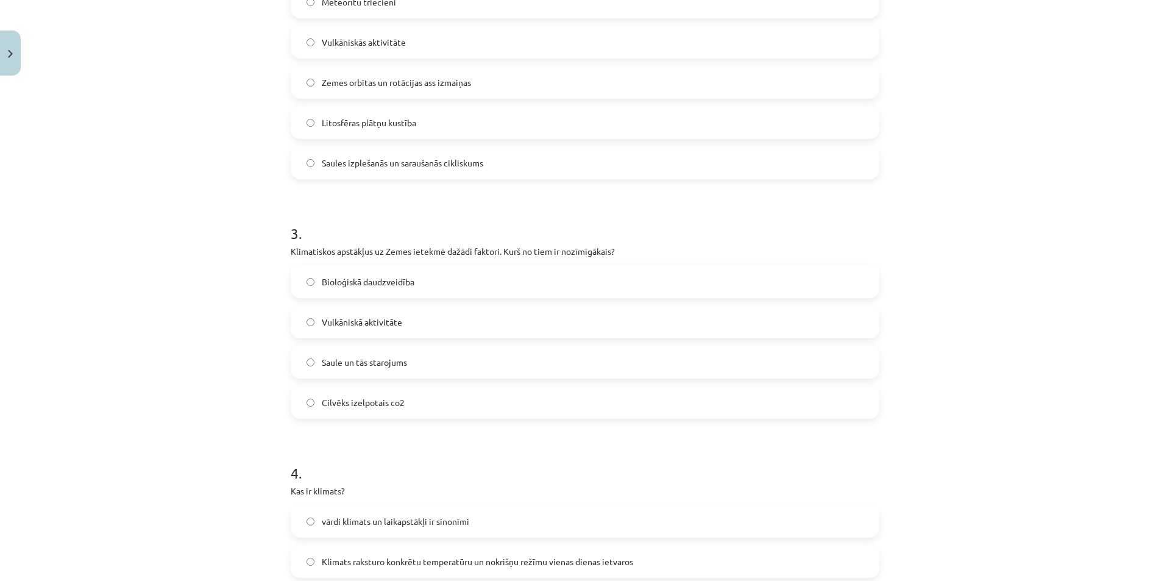
scroll to position [579, 0]
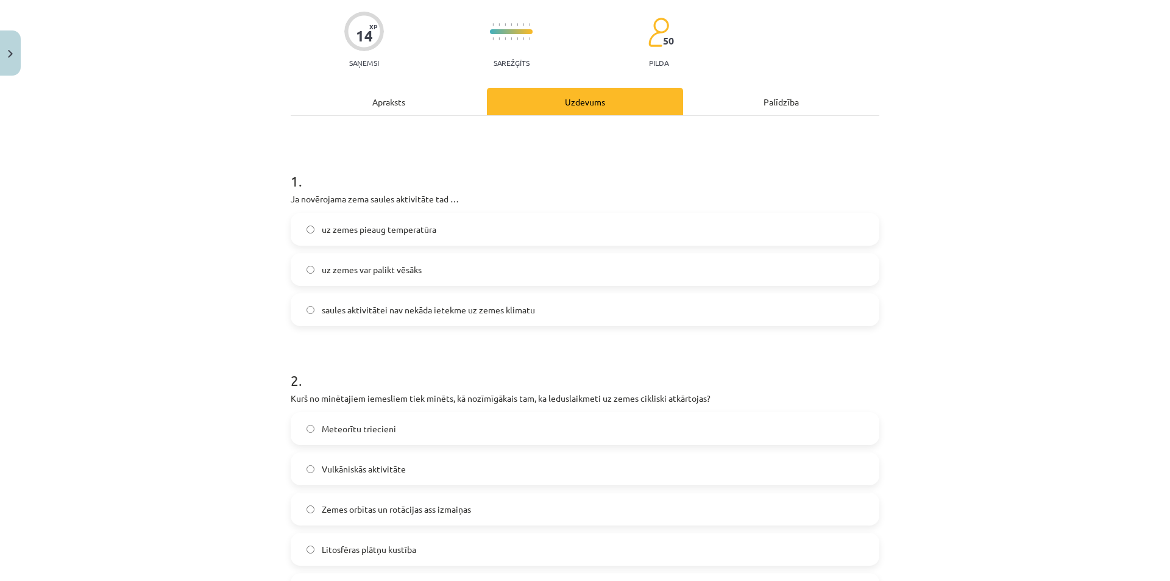
click at [367, 99] on div "Apraksts" at bounding box center [389, 101] width 196 height 27
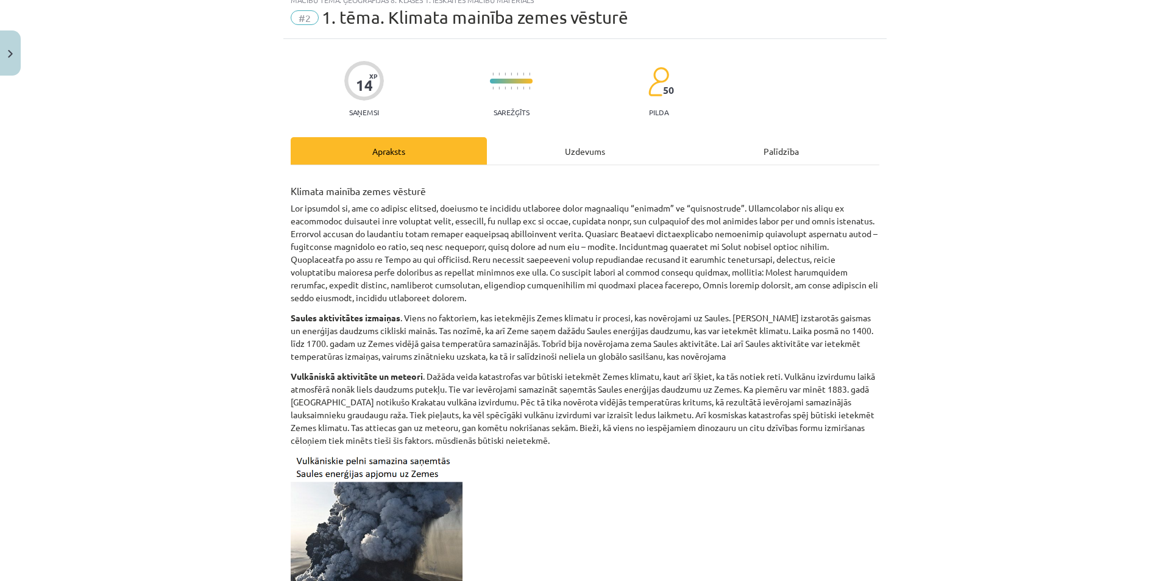
scroll to position [34, 0]
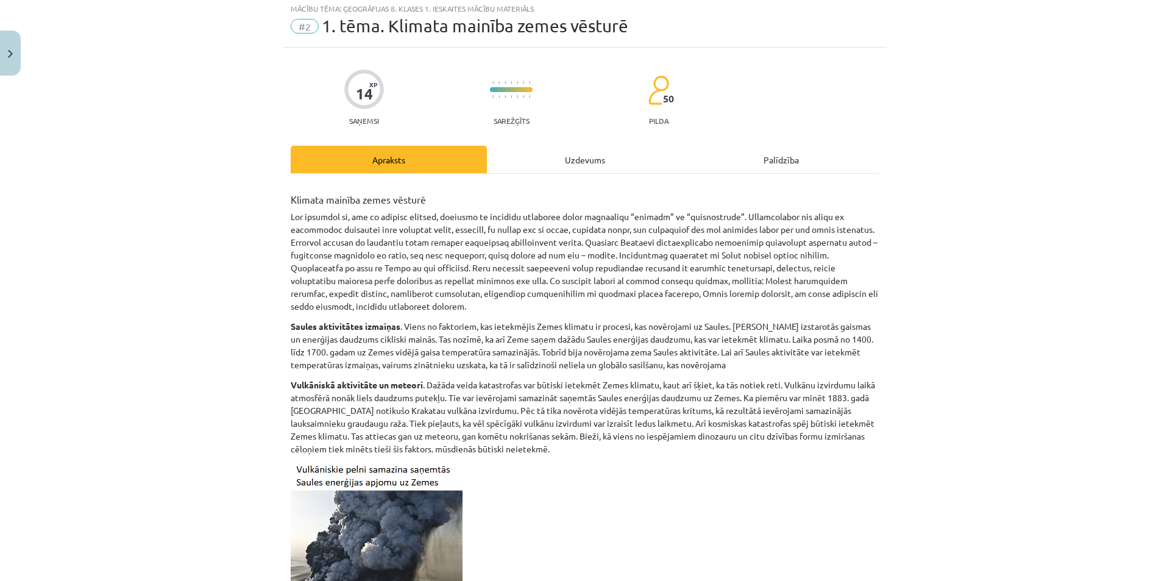
click at [558, 168] on div "Uzdevums" at bounding box center [585, 159] width 196 height 27
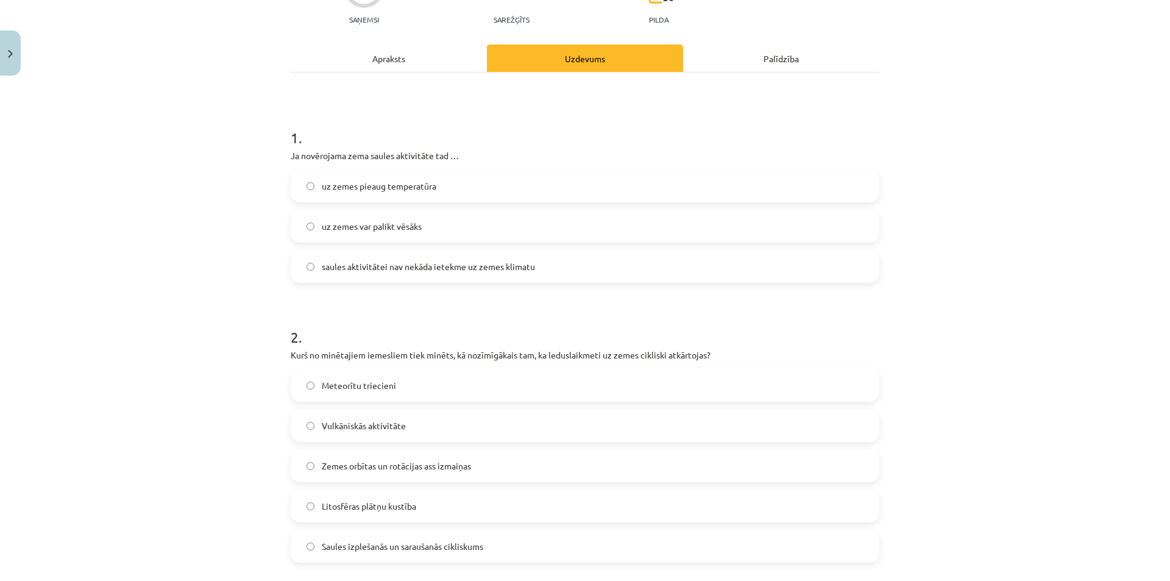
scroll to position [0, 0]
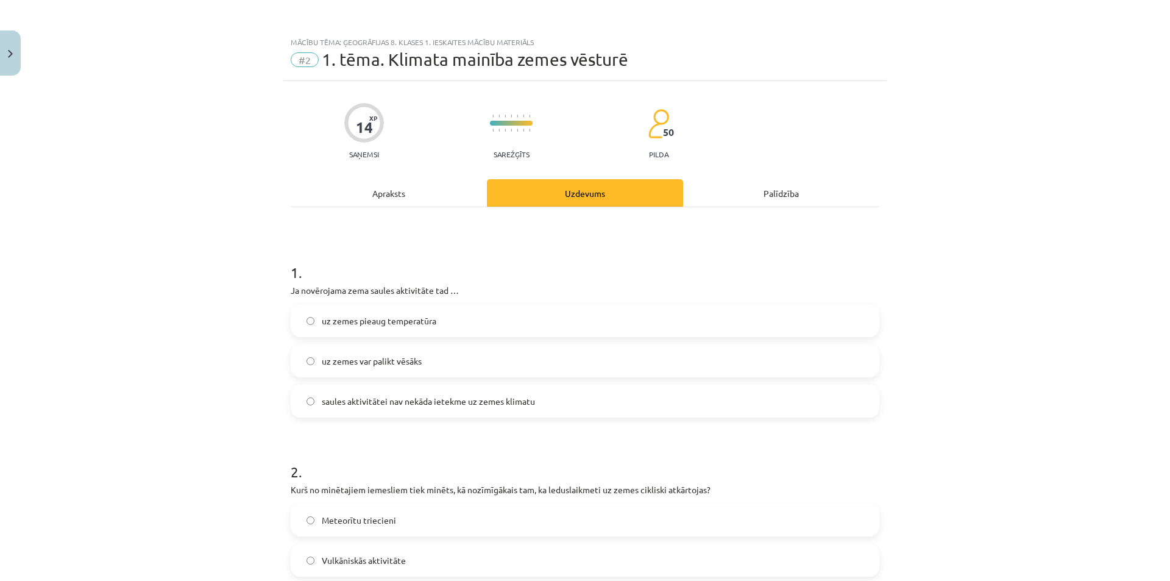
click at [408, 197] on div "Apraksts" at bounding box center [389, 192] width 196 height 27
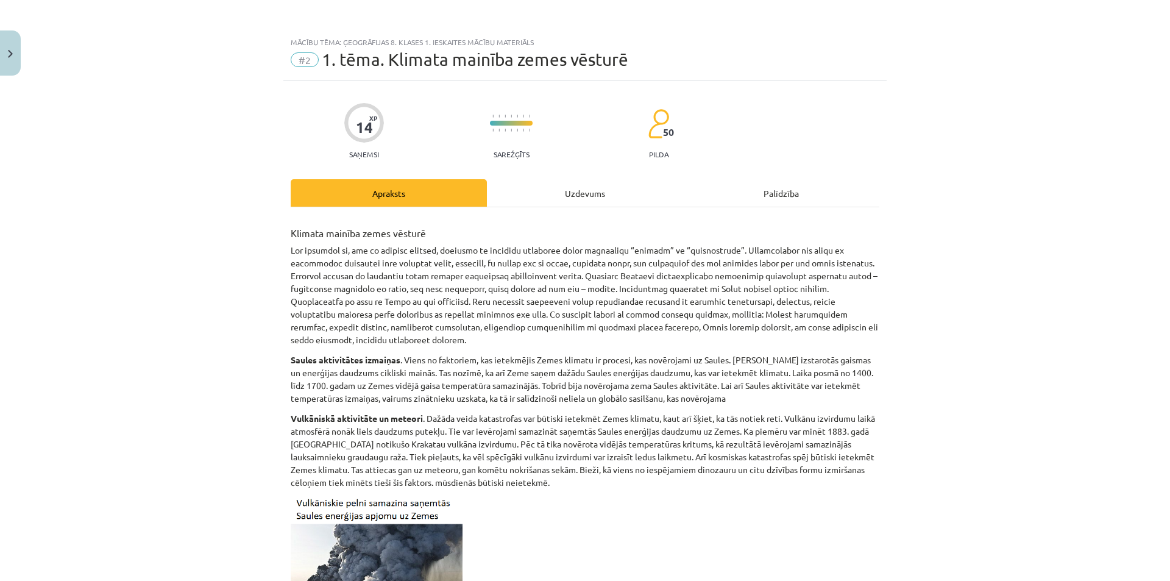
scroll to position [30, 0]
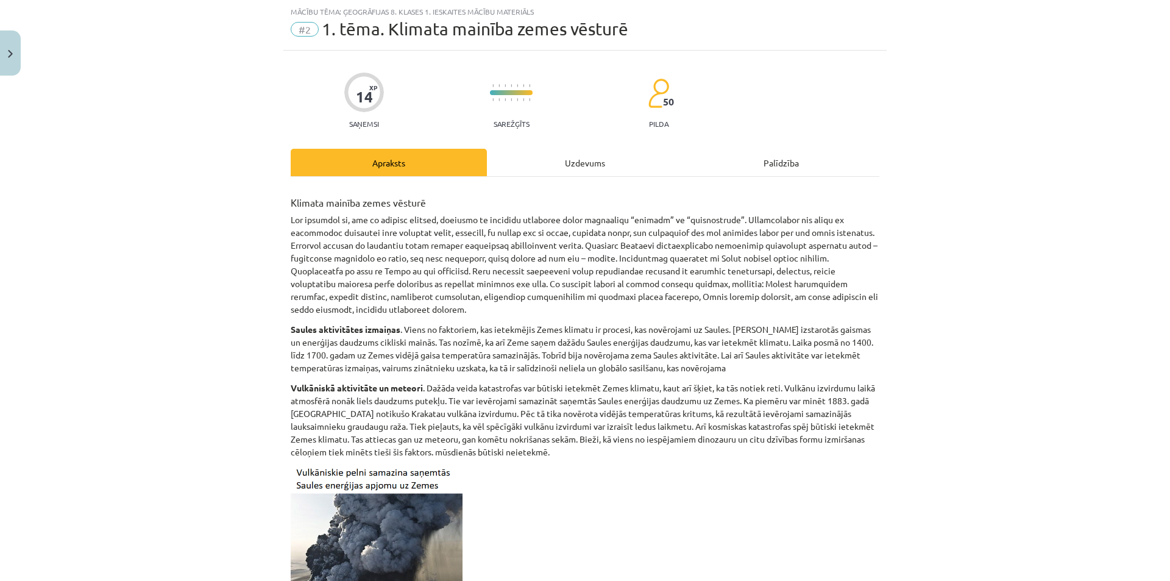
click at [587, 156] on div "Uzdevums" at bounding box center [585, 162] width 196 height 27
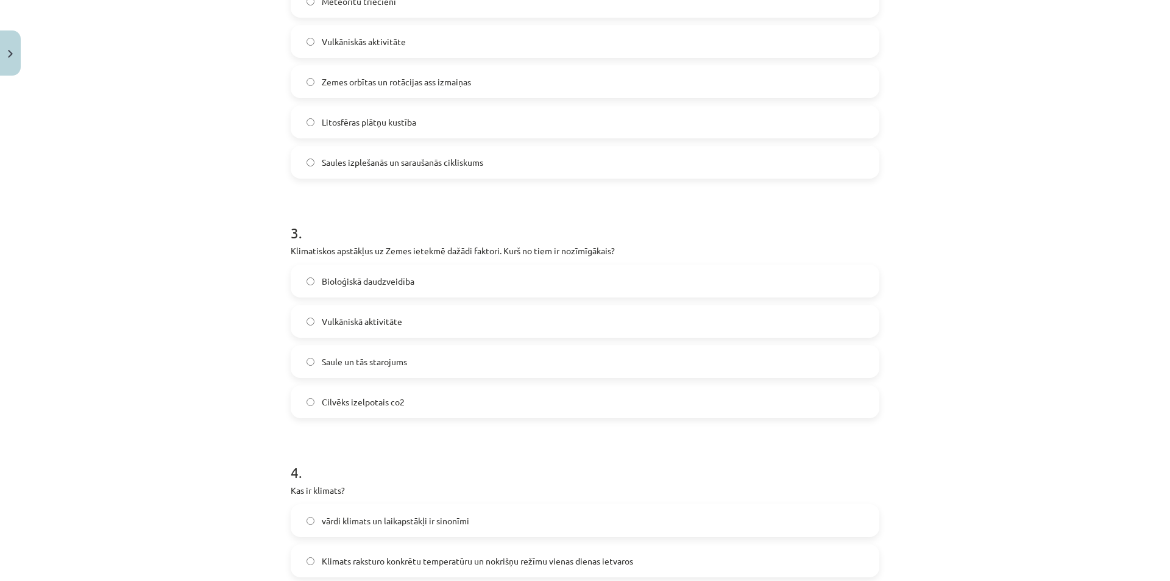
scroll to position [518, 0]
click at [426, 293] on label "Bioloģiskā daudzveidība" at bounding box center [585, 281] width 586 height 30
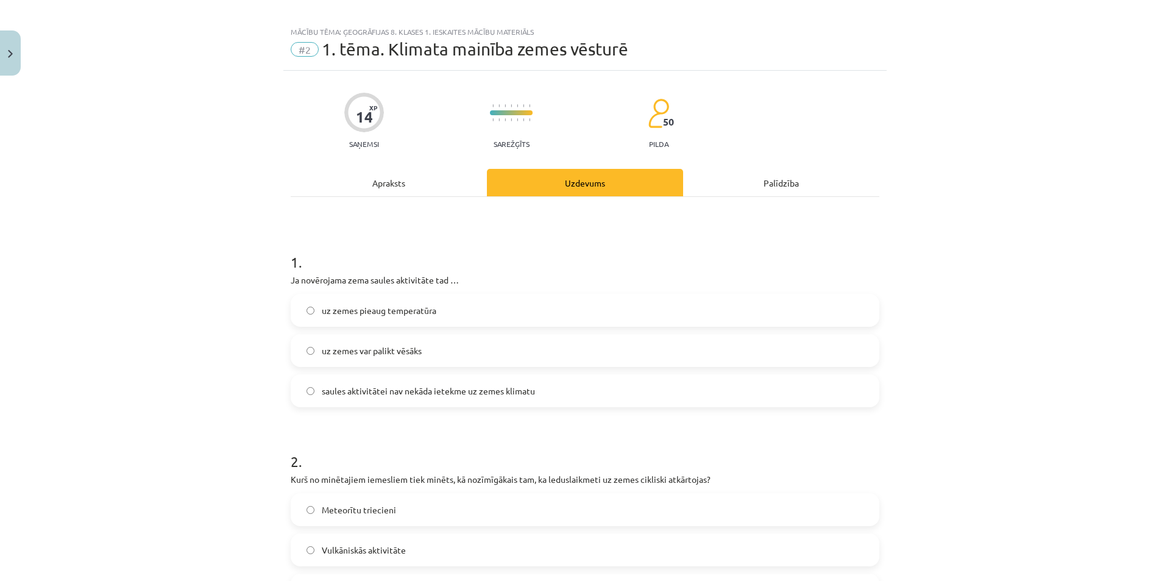
scroll to position [0, 0]
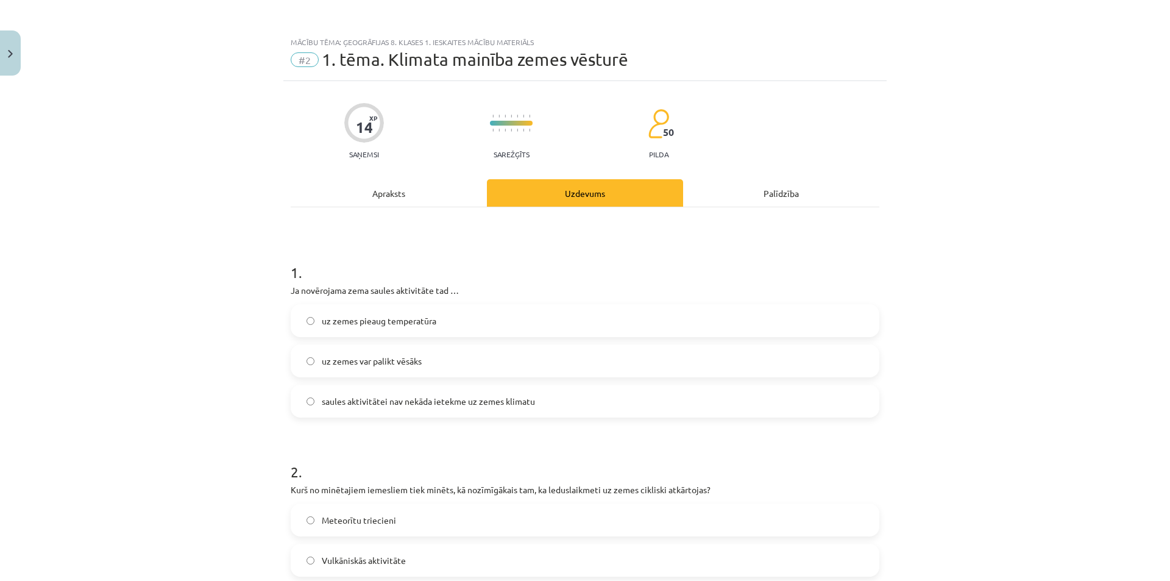
click at [433, 188] on div "Apraksts" at bounding box center [389, 192] width 196 height 27
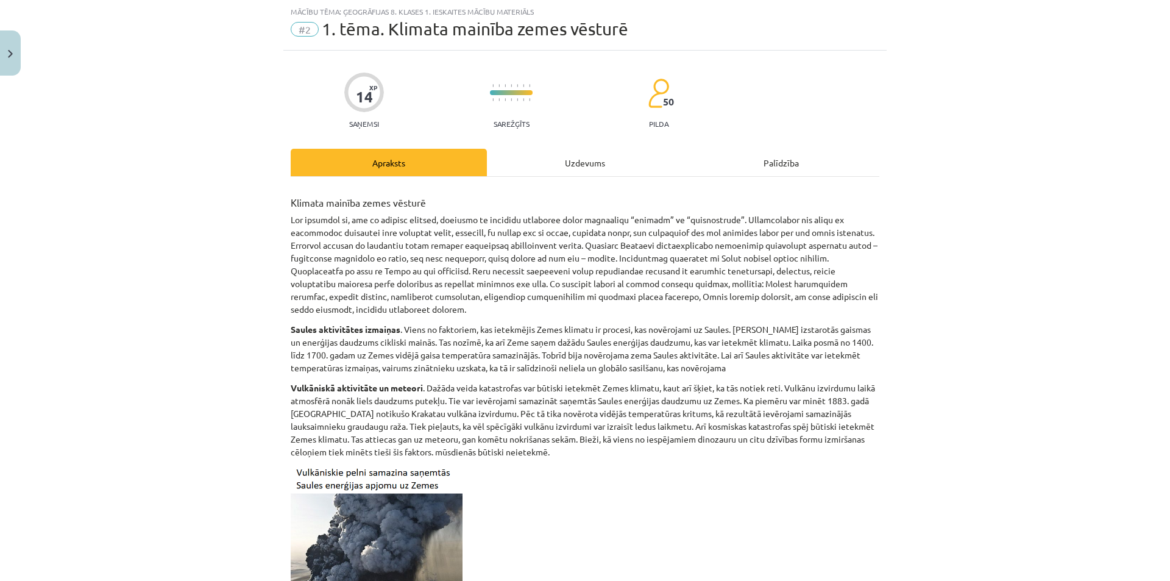
click at [561, 154] on div "Uzdevums" at bounding box center [585, 162] width 196 height 27
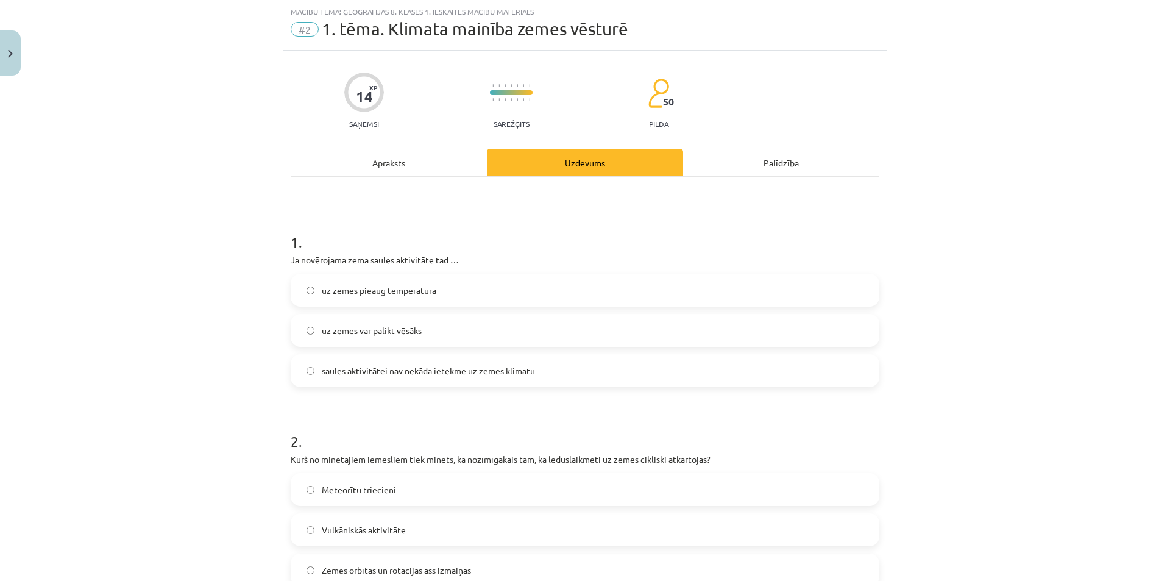
drag, startPoint x: 436, startPoint y: 178, endPoint x: 446, endPoint y: 157, distance: 23.2
click at [446, 157] on div "Apraksts" at bounding box center [389, 162] width 196 height 27
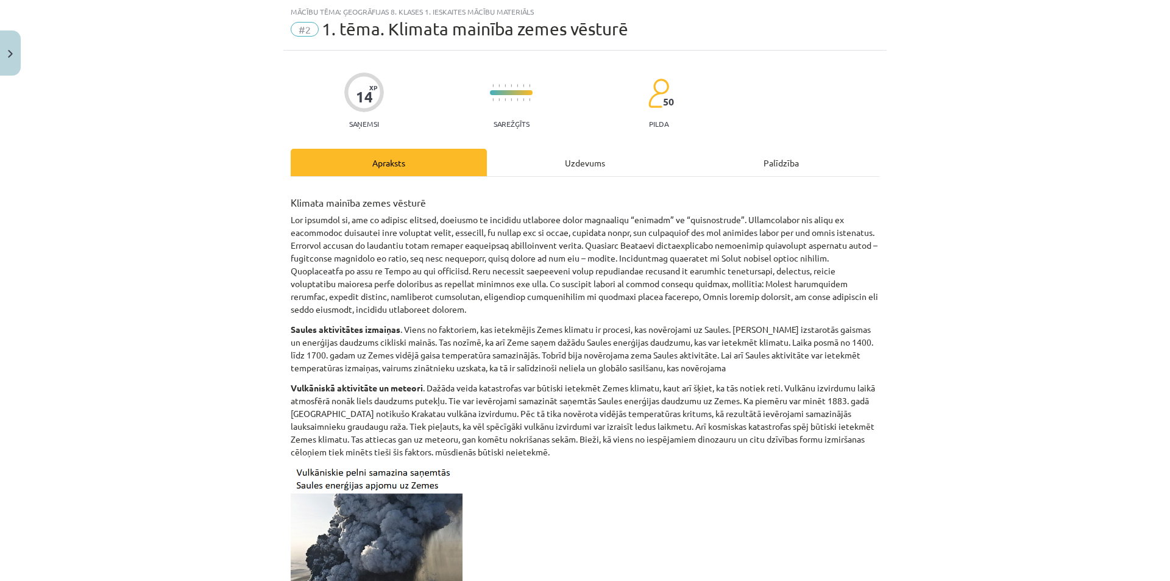
click at [811, 4] on div "Mācību tēma: Ģeogrāfijas 8. klases 1. ieskaites mācību materiāls #2 1. tēma. Kl…" at bounding box center [584, 25] width 603 height 51
click at [607, 160] on div "Uzdevums" at bounding box center [585, 162] width 196 height 27
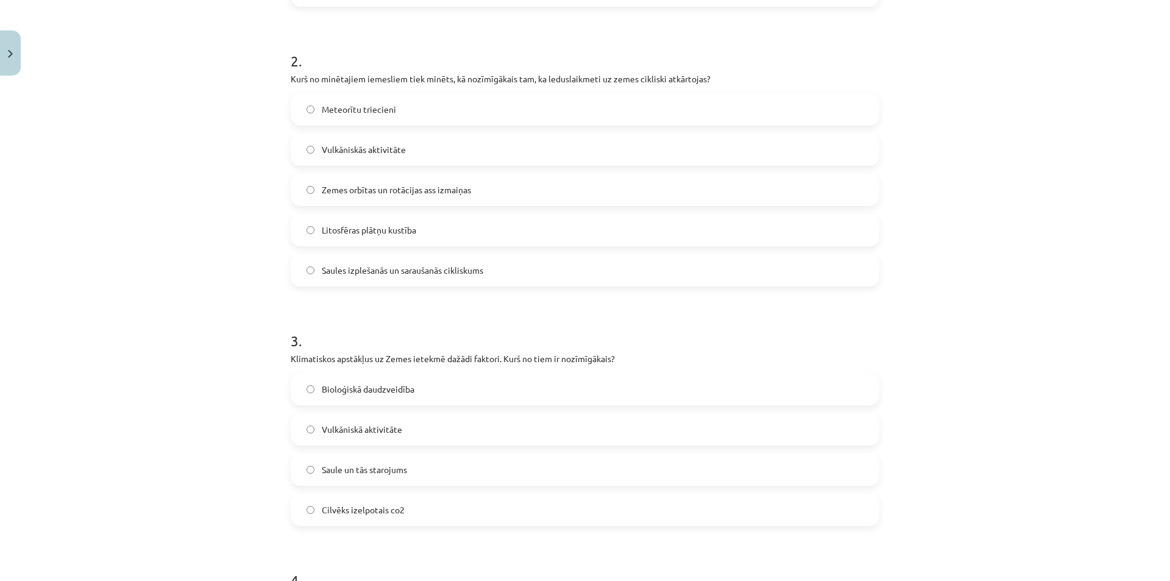
scroll to position [518, 0]
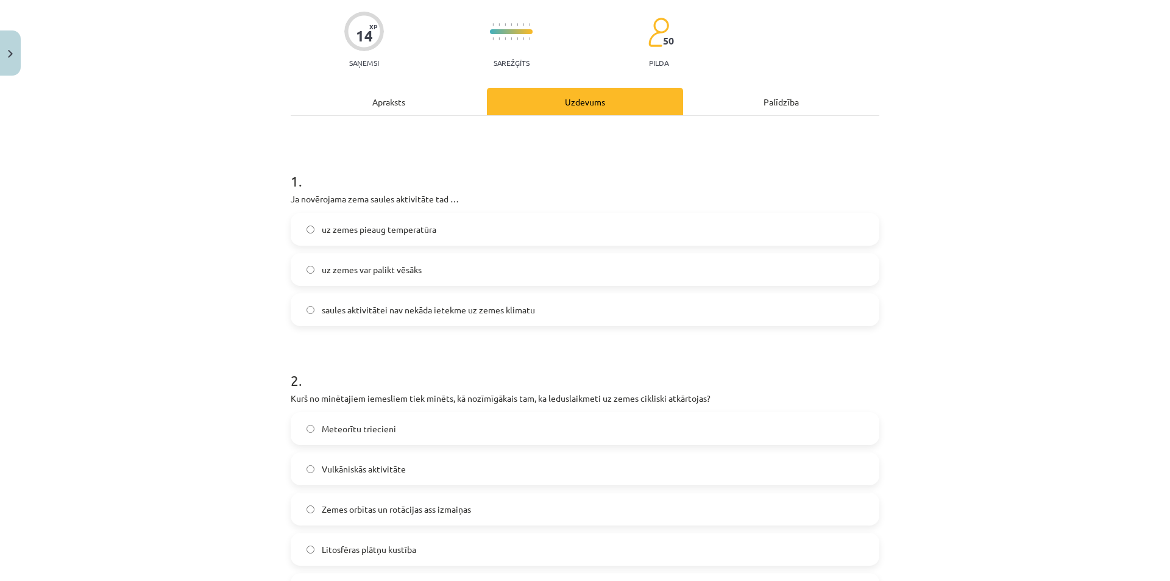
click at [420, 102] on div "Apraksts" at bounding box center [389, 101] width 196 height 27
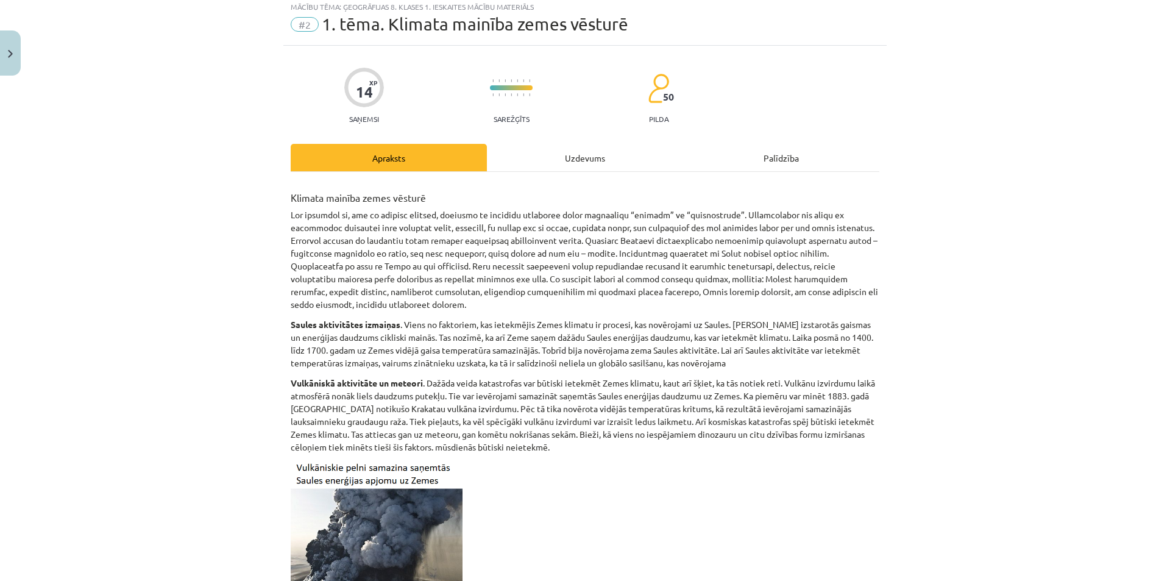
scroll to position [30, 0]
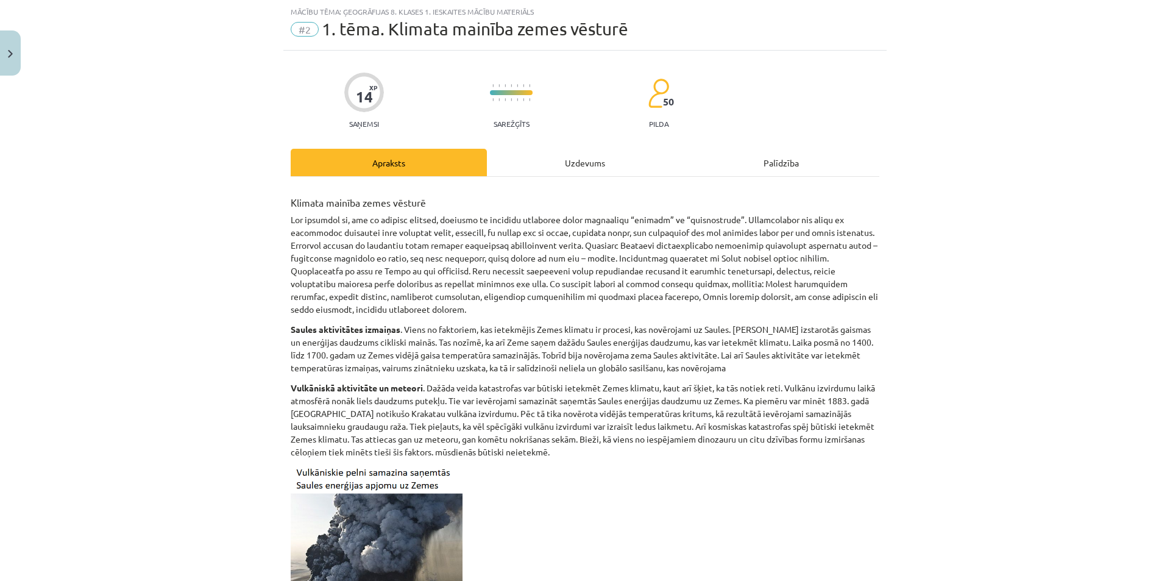
click at [583, 165] on div "Uzdevums" at bounding box center [585, 162] width 196 height 27
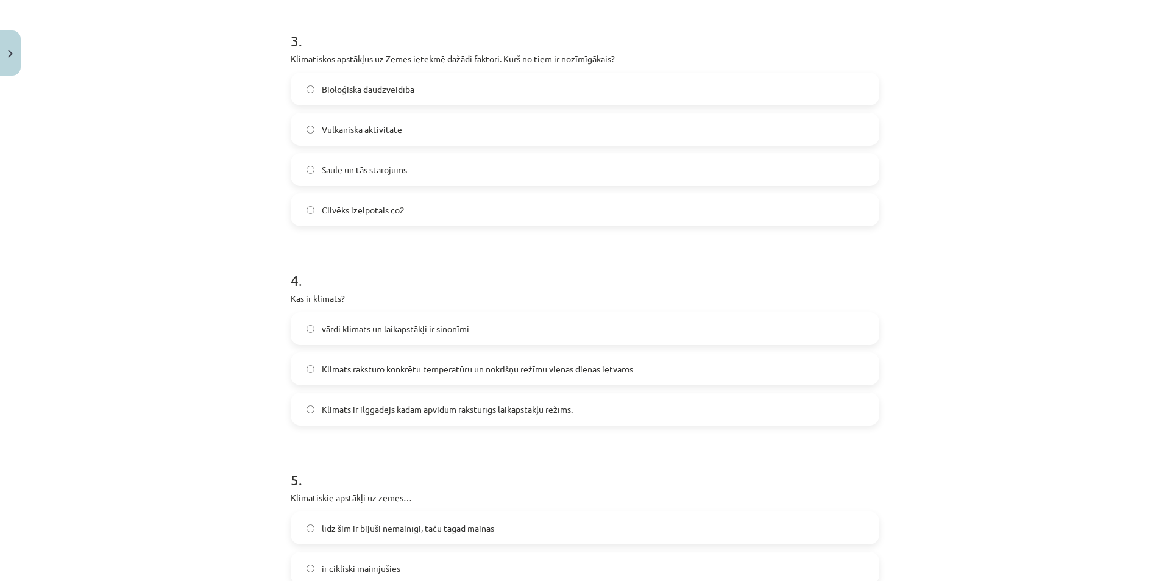
scroll to position [640, 0]
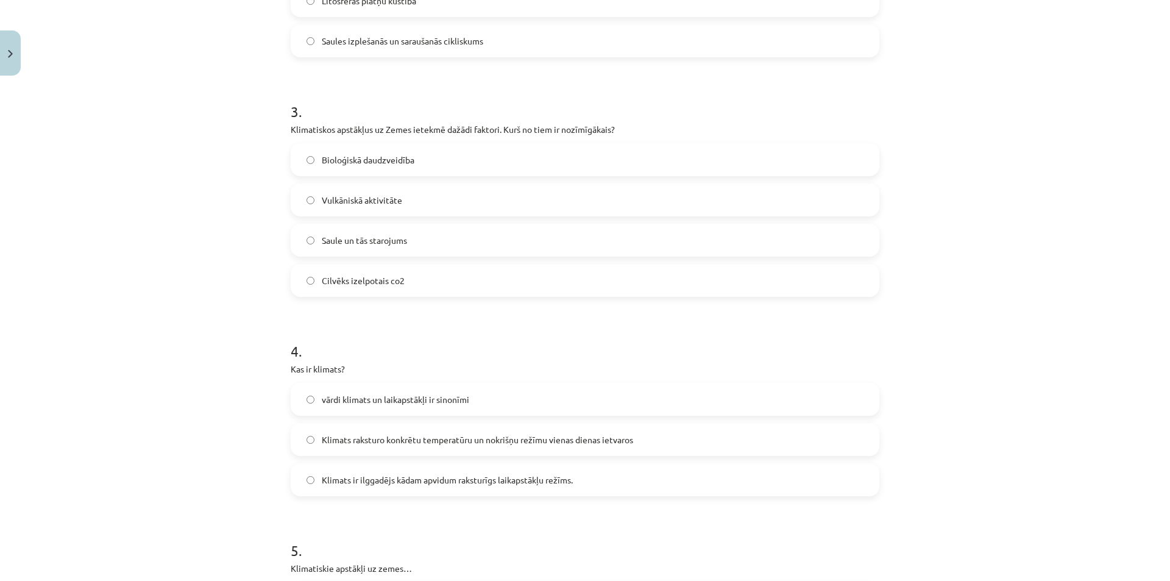
click at [371, 242] on span "Saule un tās starojums" at bounding box center [364, 240] width 85 height 13
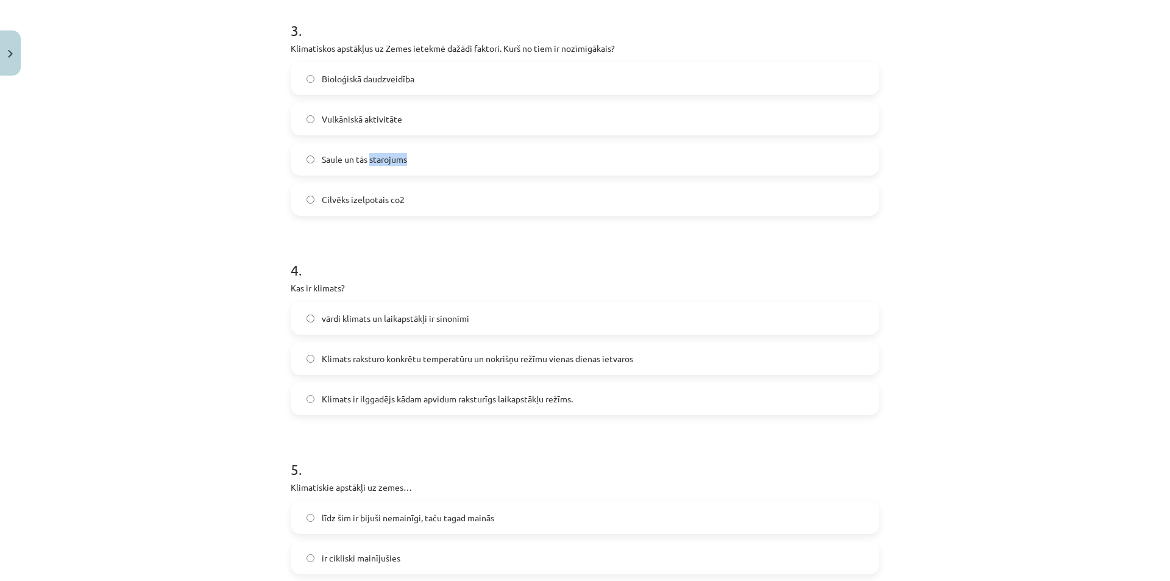
scroll to position [1005, 0]
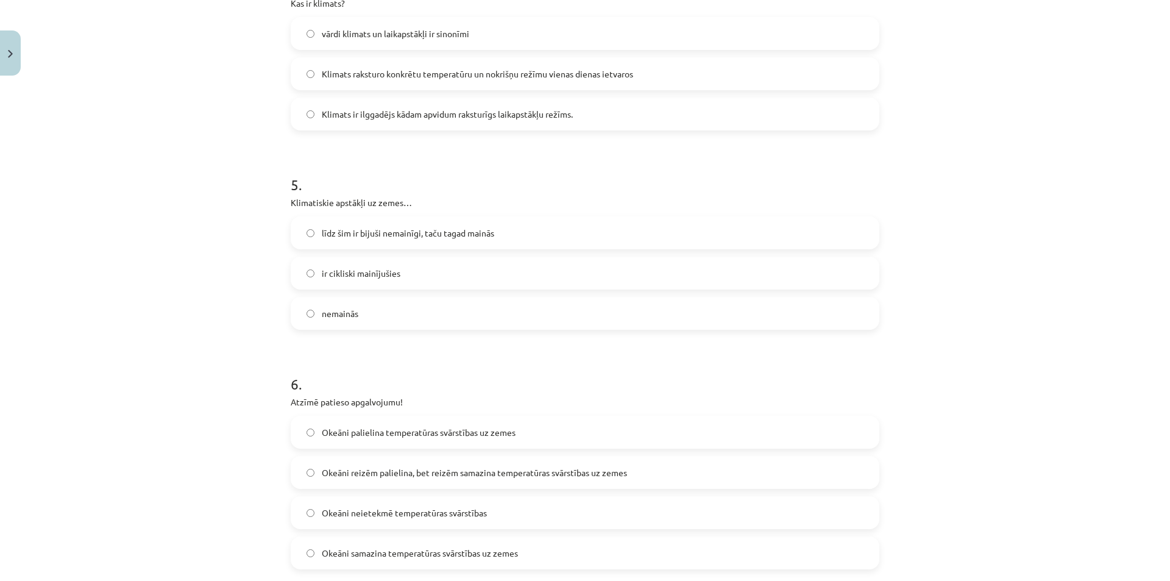
click at [1005, 308] on div "Mācību tēma: Ģeogrāfijas 8. klases 1. ieskaites mācību materiāls #2 1. tēma. Kl…" at bounding box center [585, 290] width 1170 height 581
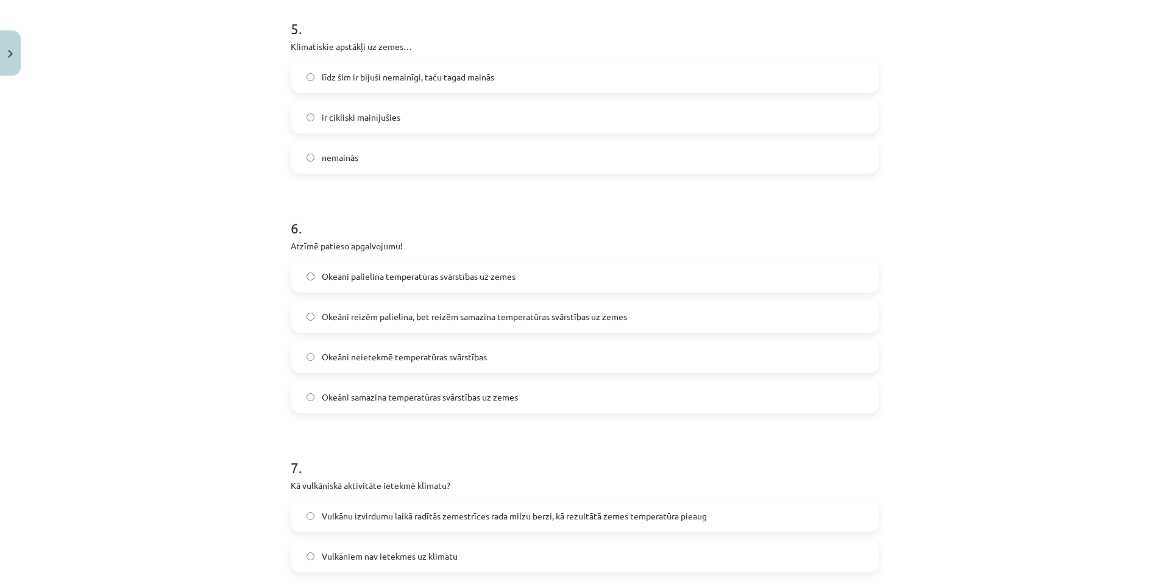
scroll to position [1310, 0]
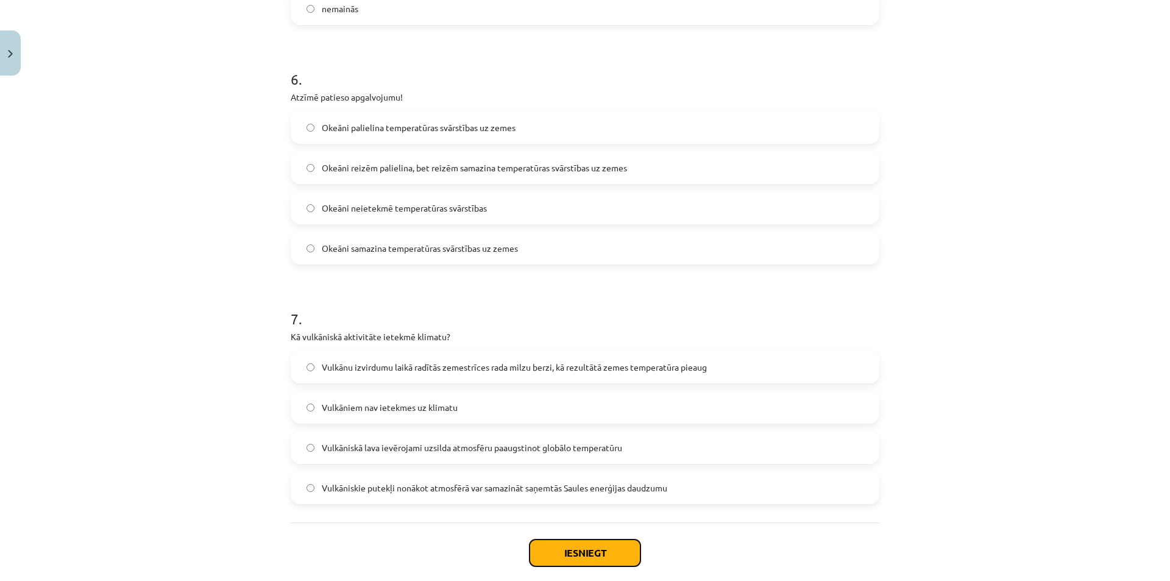
click at [569, 554] on button "Iesniegt" at bounding box center [584, 552] width 111 height 27
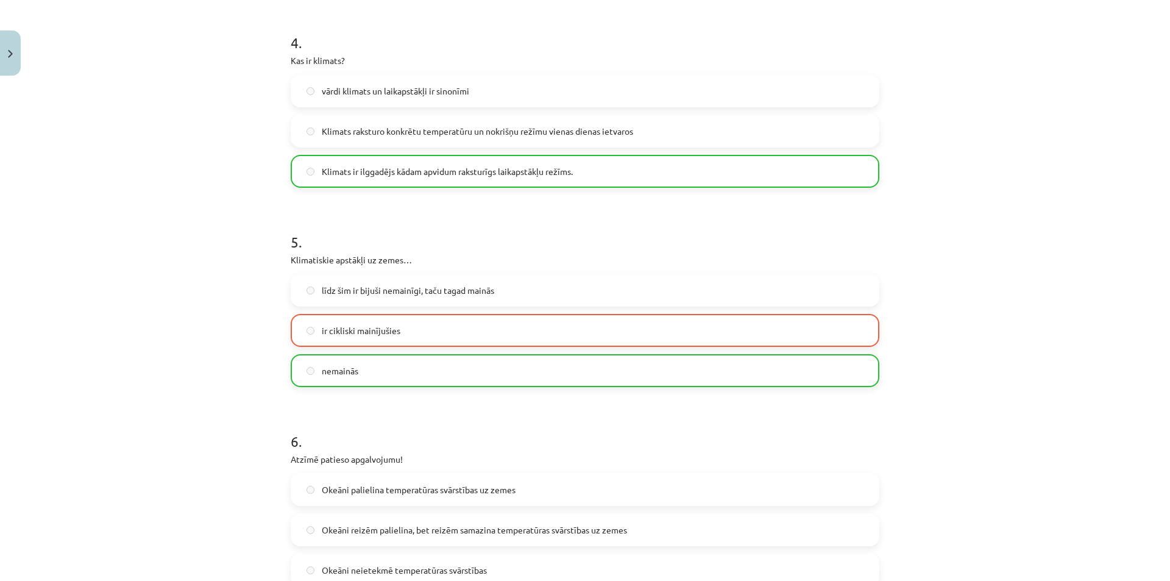
scroll to position [887, 0]
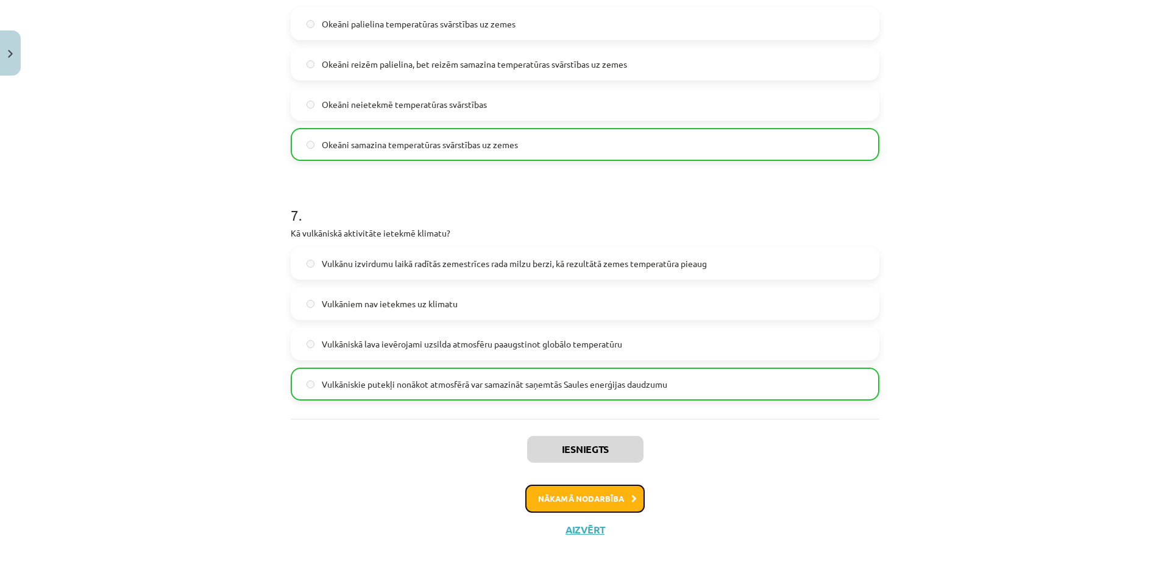
click at [636, 490] on button "Nākamā nodarbība" at bounding box center [584, 498] width 119 height 28
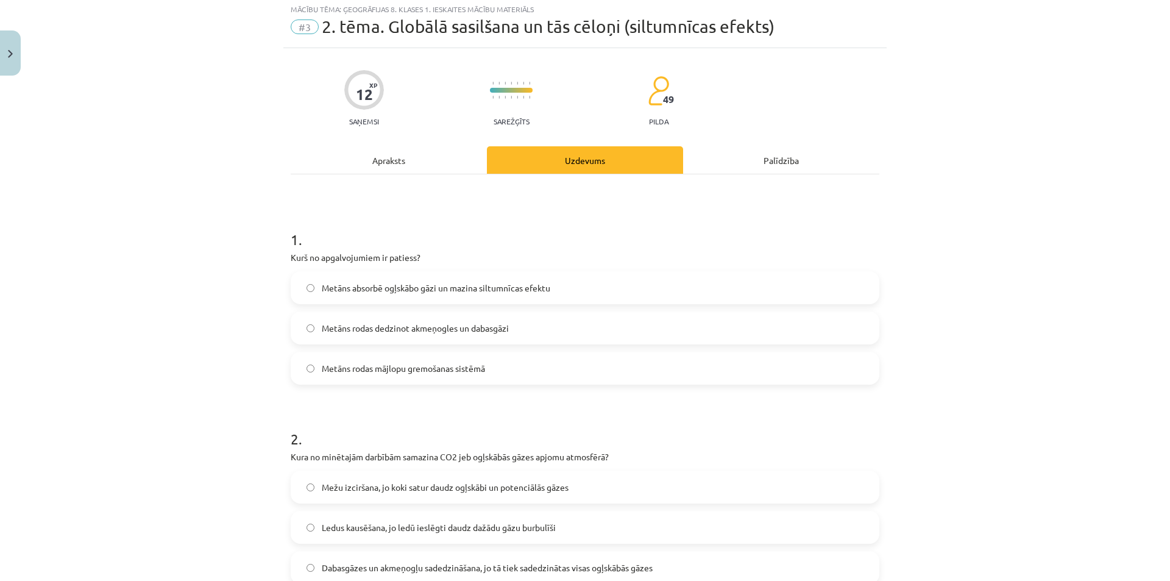
scroll to position [30, 0]
click at [422, 166] on div "Apraksts" at bounding box center [389, 162] width 196 height 27
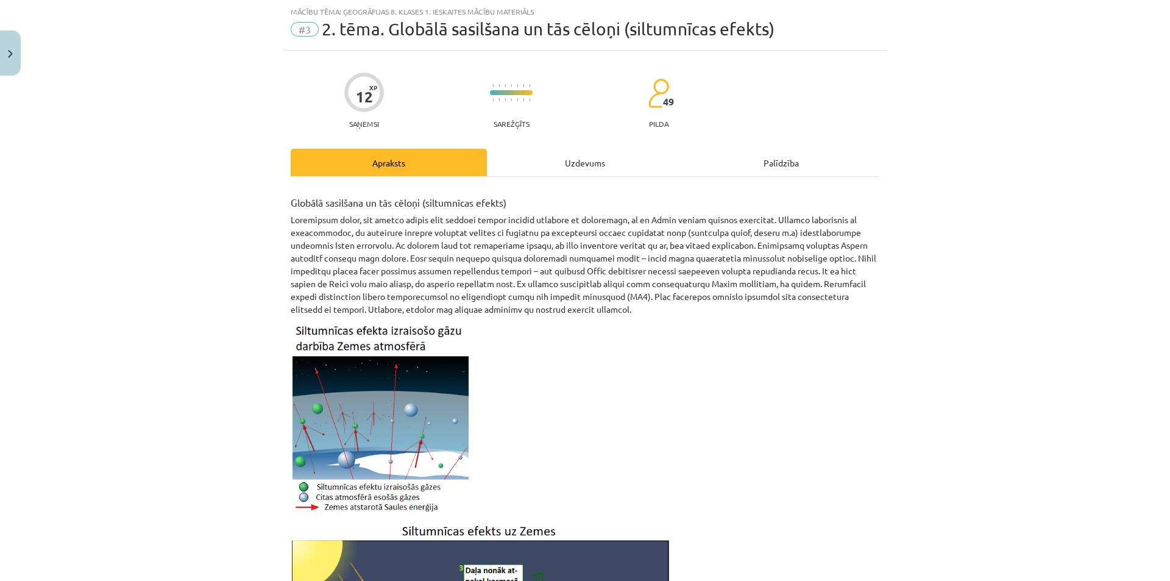
click at [421, 166] on div "Apraksts" at bounding box center [389, 162] width 196 height 27
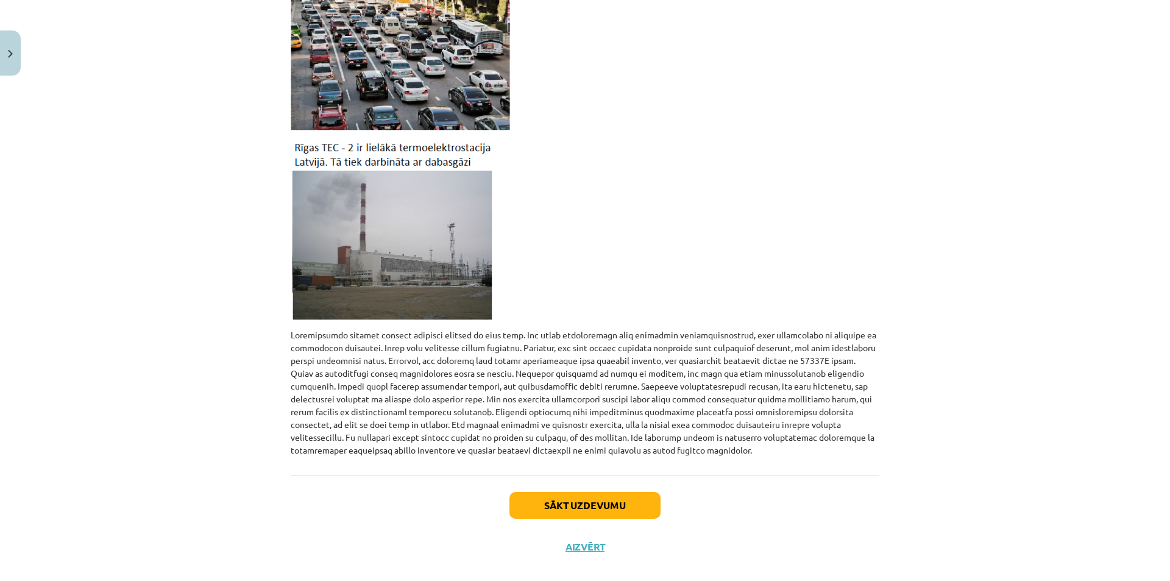
scroll to position [1114, 0]
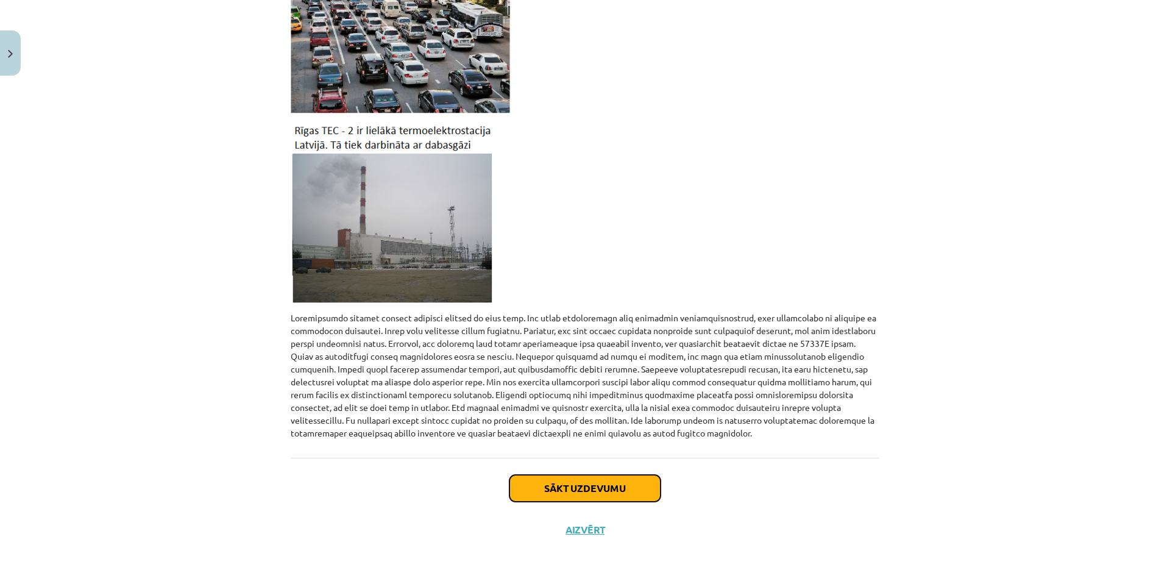
click at [621, 480] on button "Sākt uzdevumu" at bounding box center [584, 488] width 151 height 27
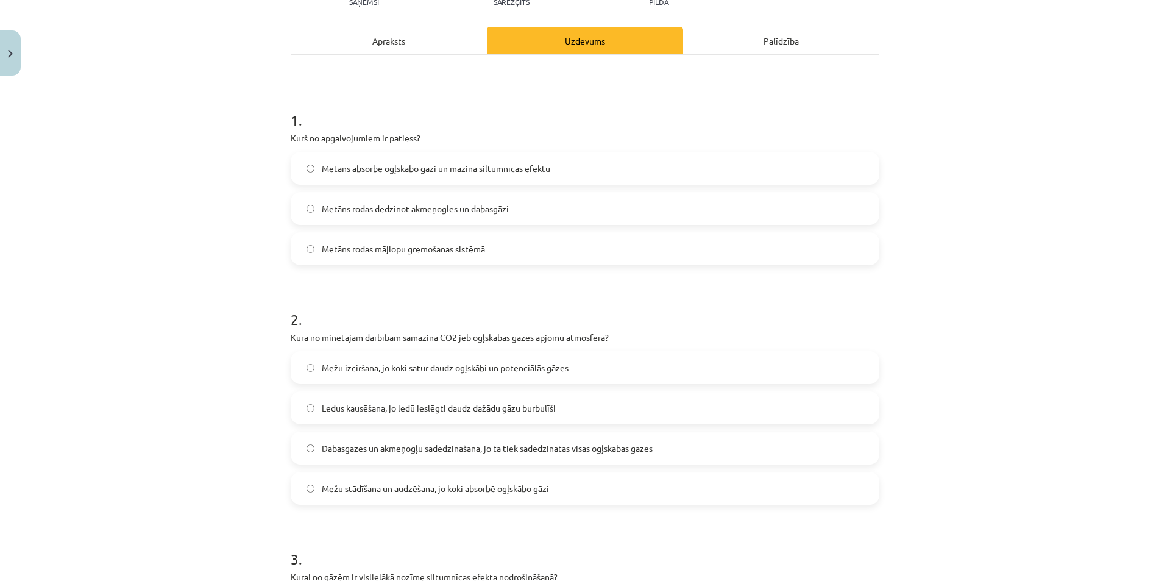
scroll to position [213, 0]
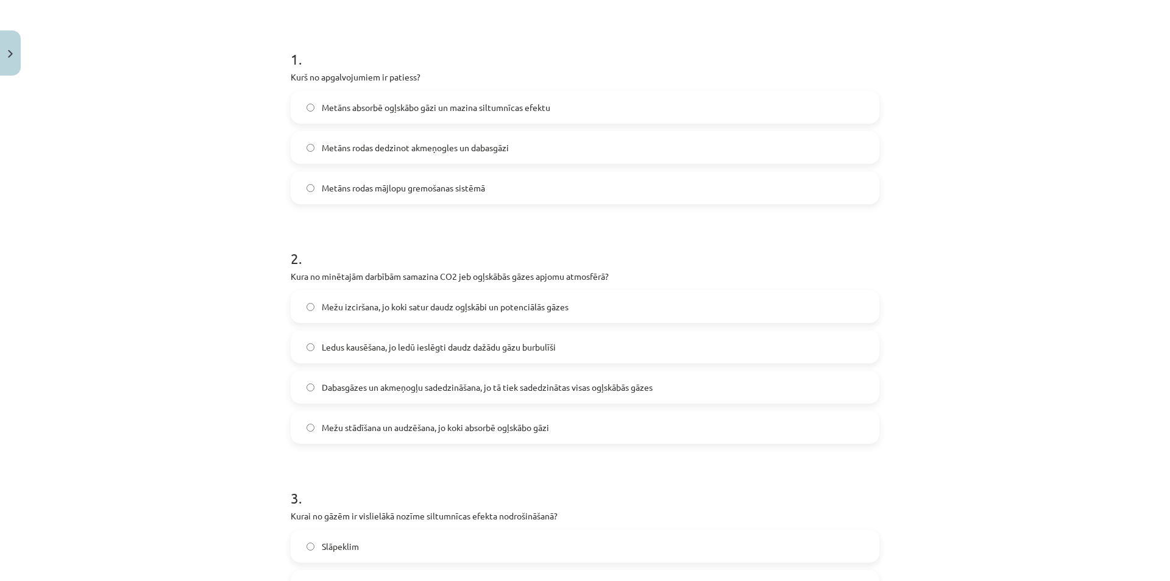
click at [483, 391] on span "Dabasgāzes un akmeņogļu sadedzināšana, jo tā tiek sadedzinātas visas ogļskābās …" at bounding box center [487, 387] width 331 height 13
click at [375, 433] on span "Mežu stādīšana un audzēšana, jo koki absorbē ogļskābo gāzi" at bounding box center [435, 427] width 227 height 13
click at [225, 400] on div "Mācību tēma: Ģeogrāfijas 8. klases 1. ieskaites mācību materiāls #3 2. tēma. Gl…" at bounding box center [585, 290] width 1170 height 581
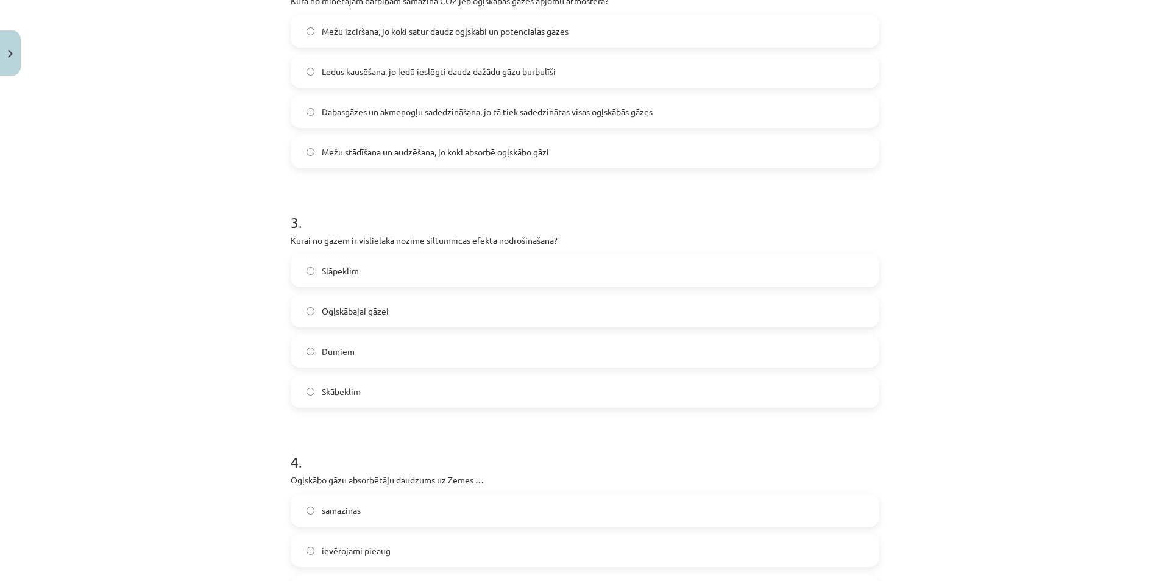
scroll to position [518, 0]
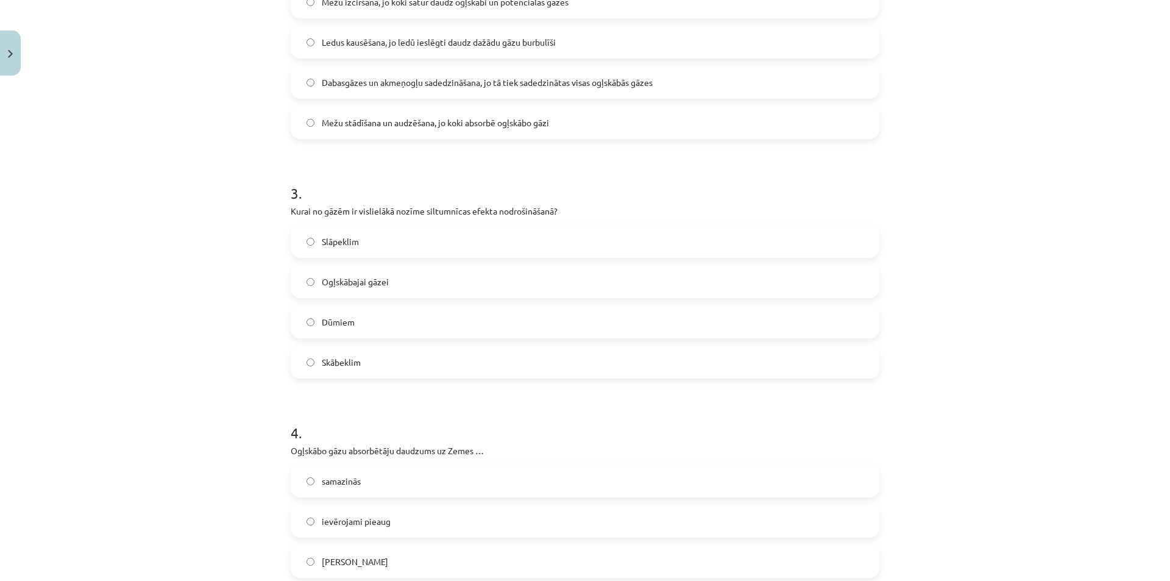
click at [366, 361] on label "Skābeklim" at bounding box center [585, 362] width 586 height 30
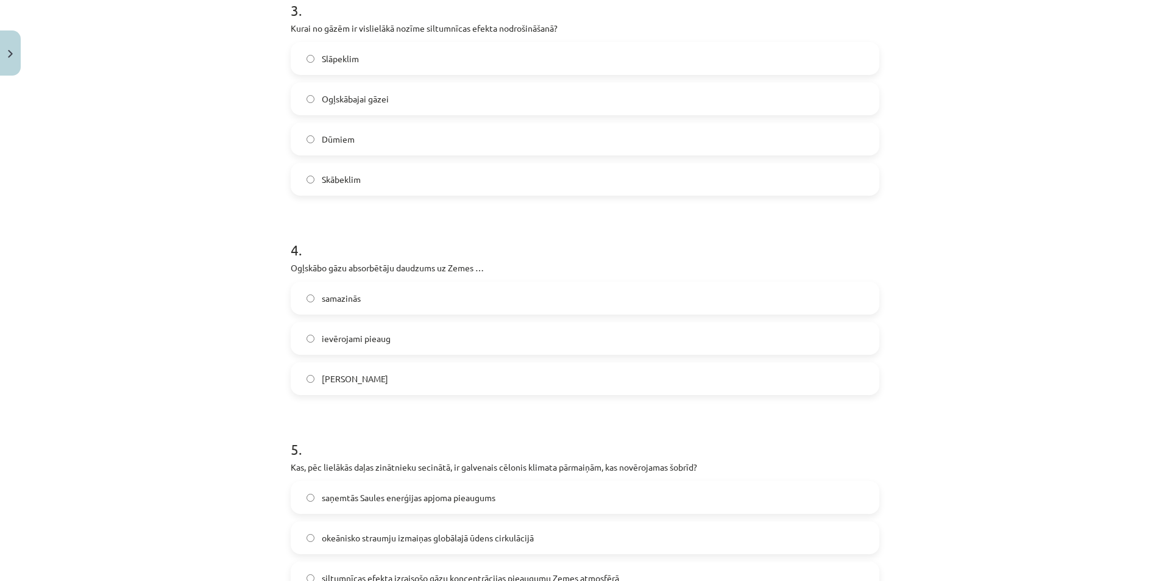
scroll to position [762, 0]
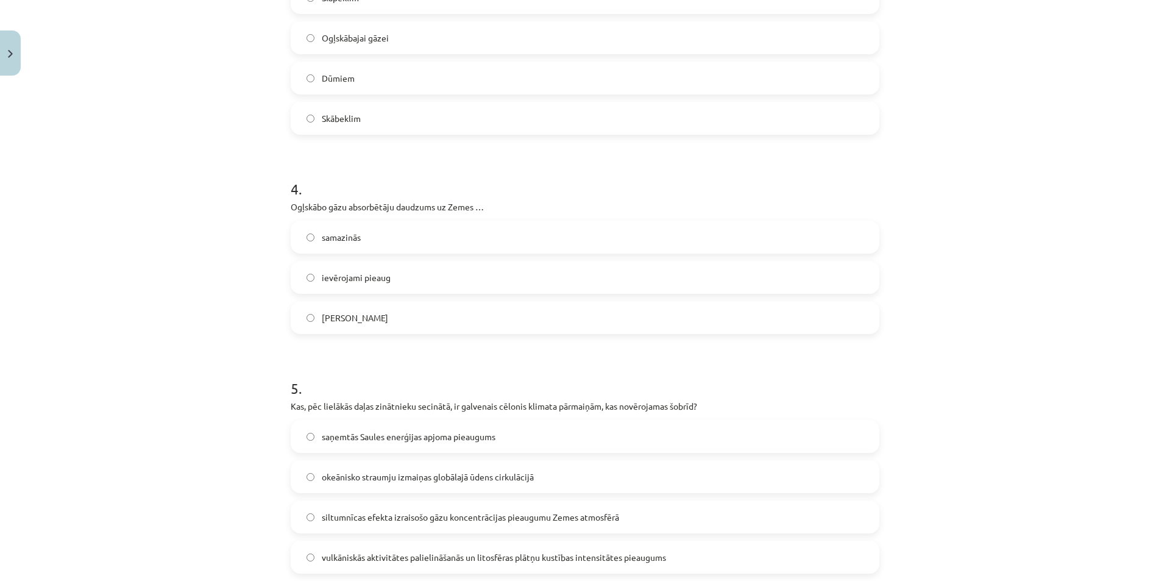
click at [377, 282] on span "ievērojami pieaug" at bounding box center [356, 277] width 69 height 13
click at [241, 342] on div "Mācību tēma: Ģeogrāfijas 8. klases 1. ieskaites mācību materiāls #3 2. tēma. Gl…" at bounding box center [585, 290] width 1170 height 581
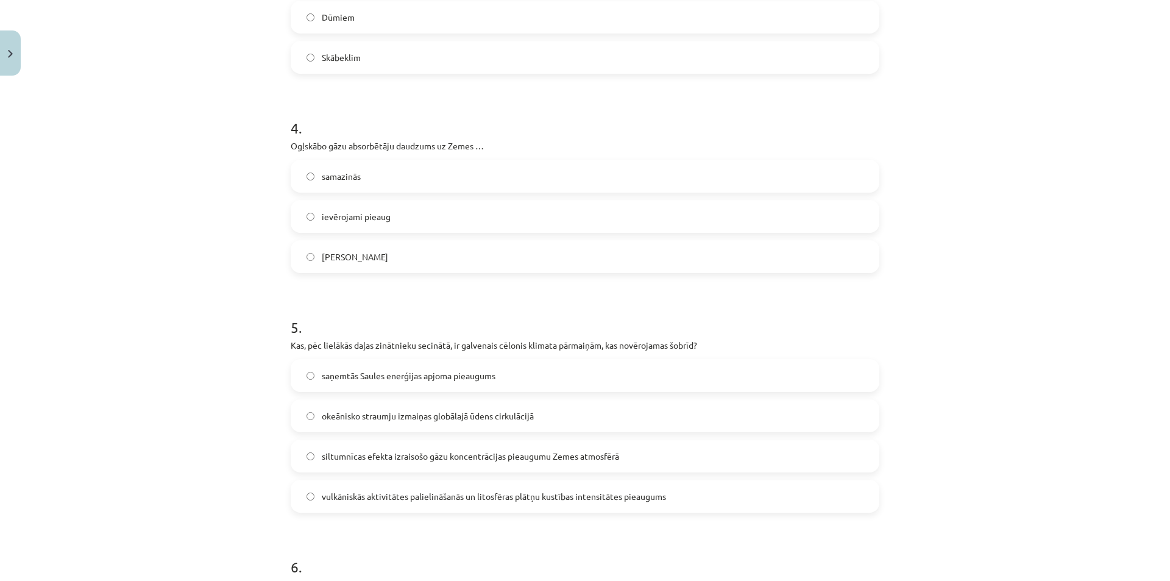
click at [243, 339] on div "Mācību tēma: Ģeogrāfijas 8. klases 1. ieskaites mācību materiāls #3 2. tēma. Gl…" at bounding box center [585, 290] width 1170 height 581
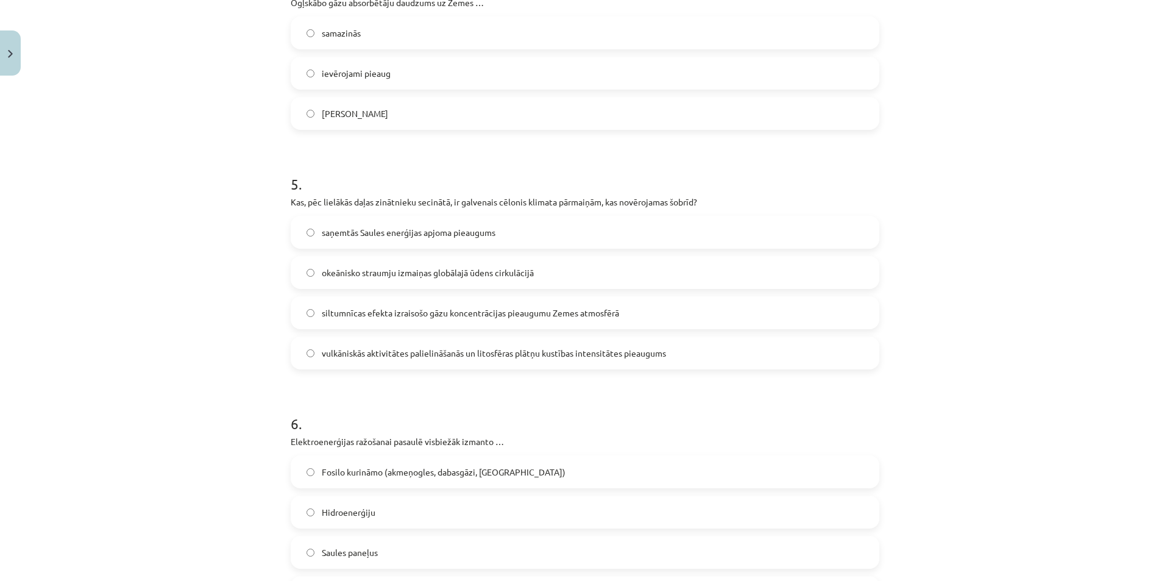
scroll to position [944, 0]
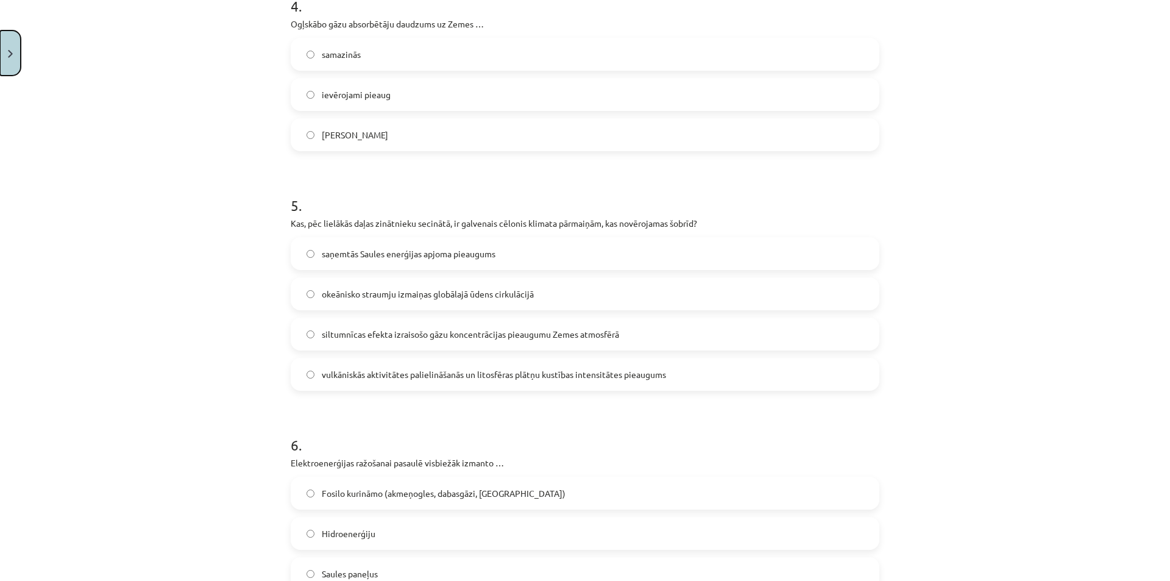
click at [2, 43] on button "Close" at bounding box center [10, 52] width 21 height 45
click at [3, 43] on div "Mācību tēma: Ģeogrāfijas 8. klases 1. ieskaites mācību materiāls #3 2. tēma. Gl…" at bounding box center [585, 290] width 1170 height 581
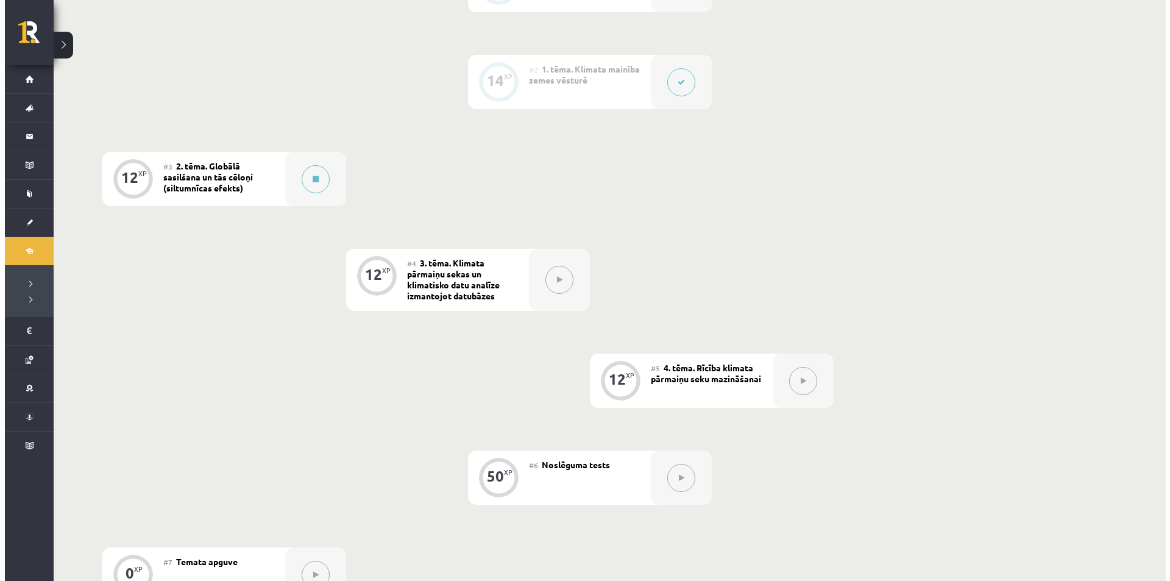
scroll to position [376, 0]
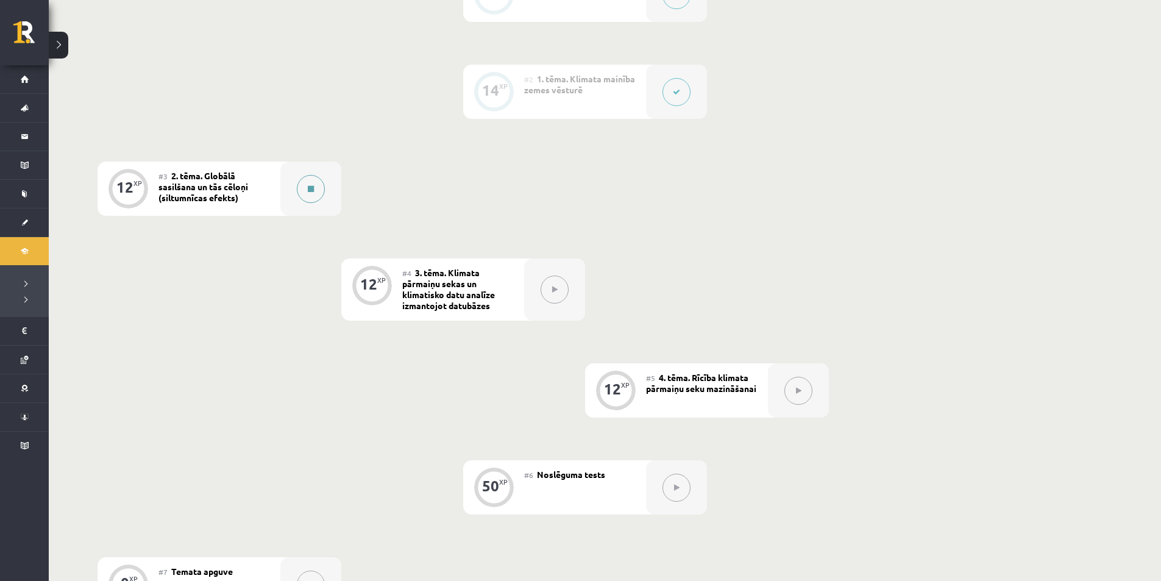
click at [324, 183] on div at bounding box center [310, 188] width 61 height 54
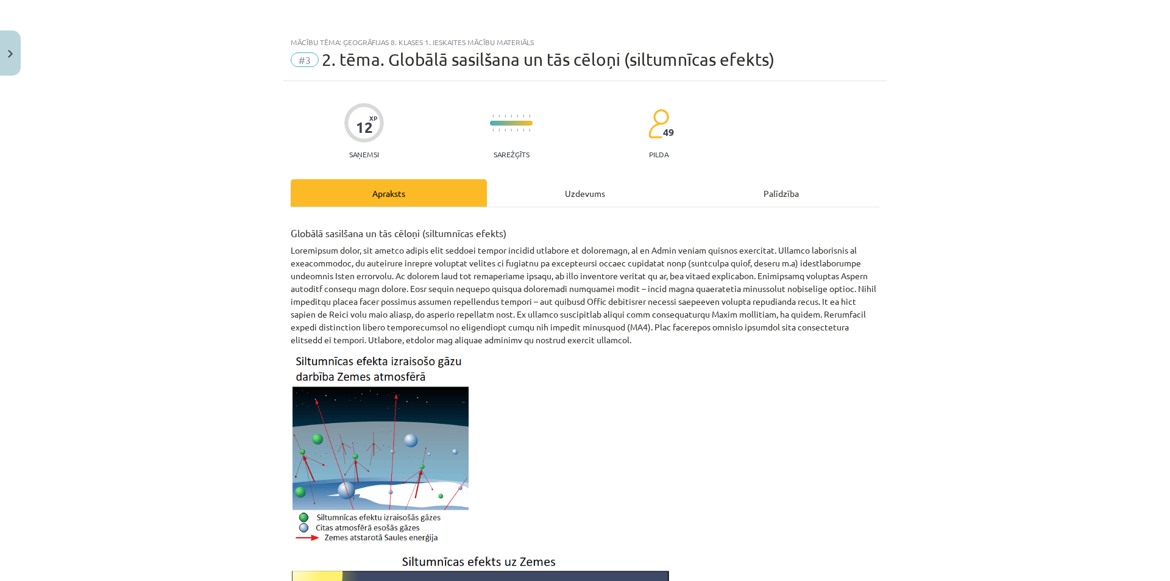
click at [547, 200] on div "Uzdevums" at bounding box center [585, 192] width 196 height 27
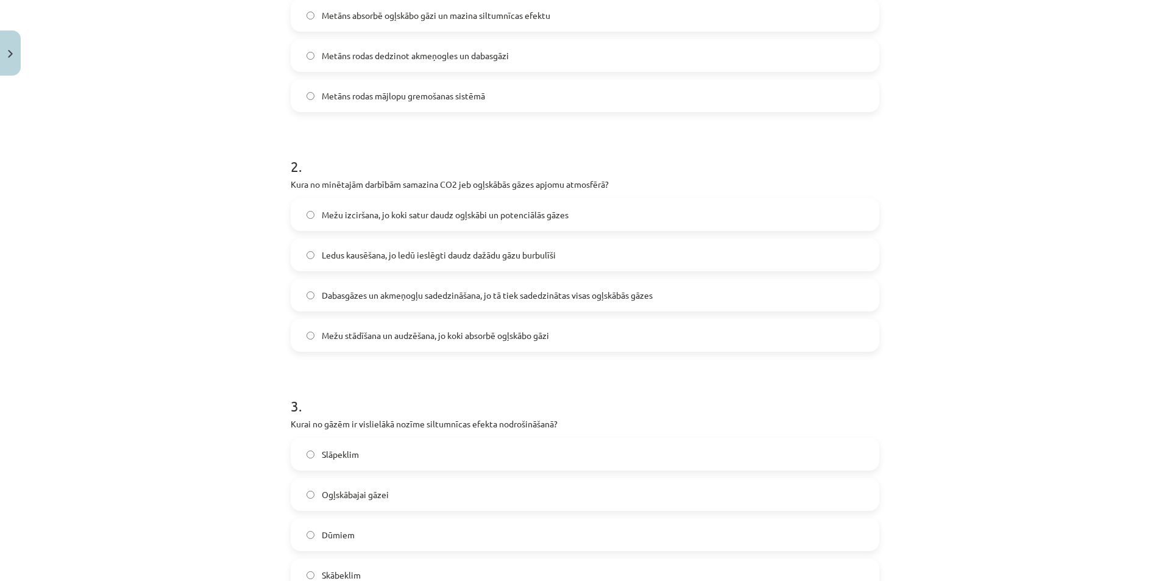
scroll to position [335, 0]
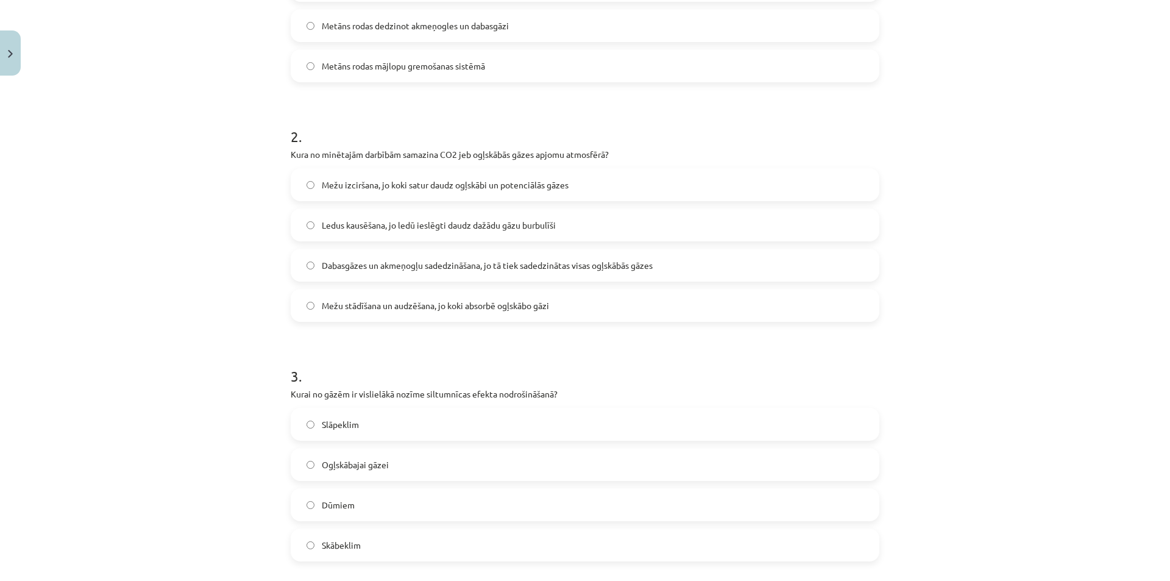
click at [470, 311] on span "Mežu stādīšana un audzēšana, jo koki absorbē ogļskābo gāzi" at bounding box center [435, 305] width 227 height 13
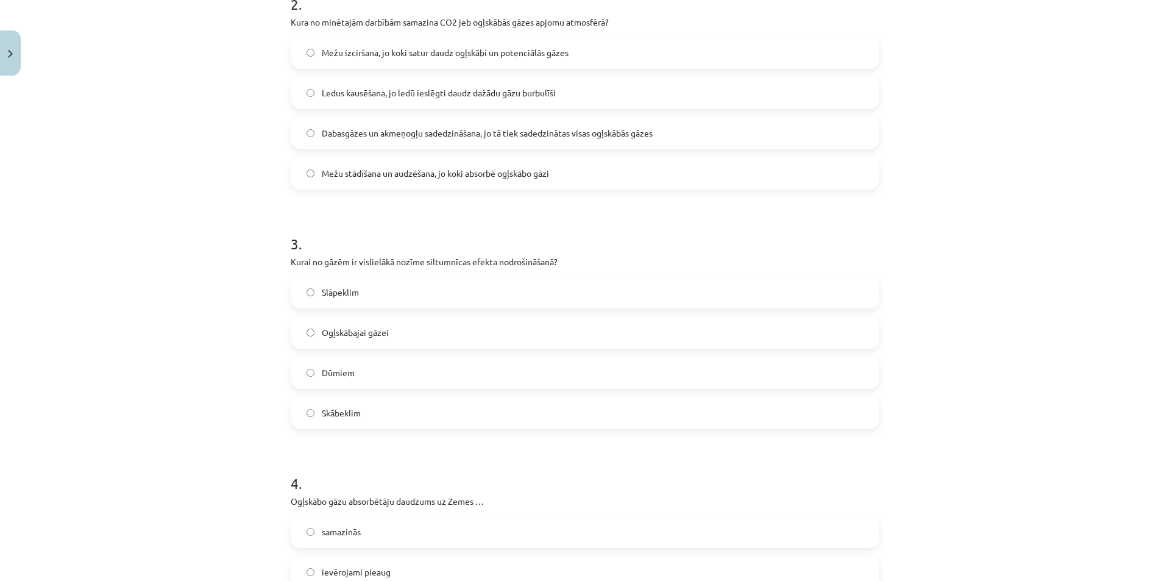
scroll to position [465, 0]
